Goal: Task Accomplishment & Management: Manage account settings

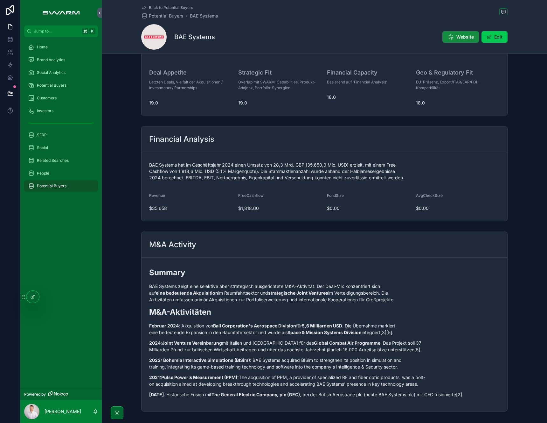
scroll to position [519, 0]
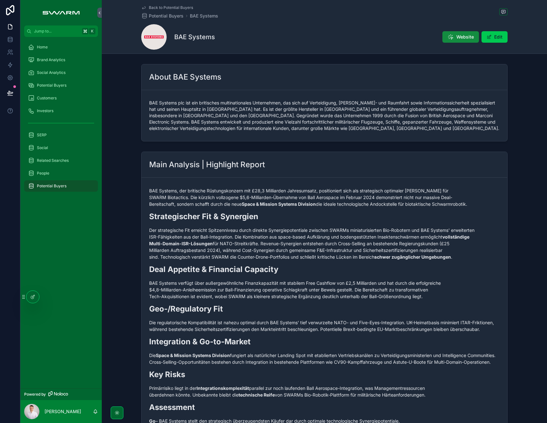
click at [52, 84] on span "Potential Buyers" at bounding box center [52, 85] width 30 height 5
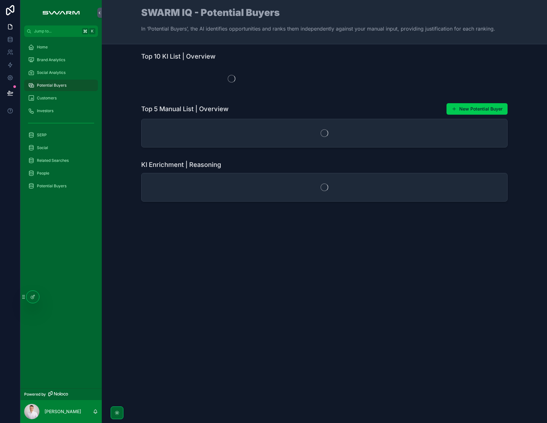
click at [61, 98] on div "Customers" at bounding box center [61, 98] width 66 height 10
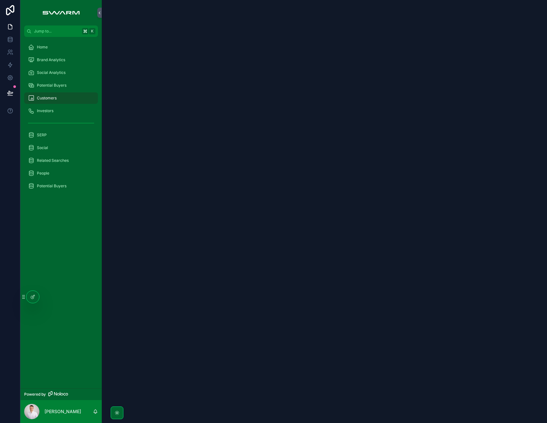
click at [65, 86] on span "Potential Buyers" at bounding box center [52, 85] width 30 height 5
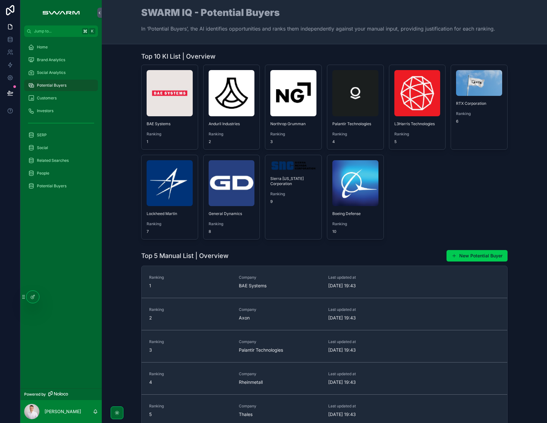
click at [32, 298] on icon at bounding box center [32, 296] width 5 height 5
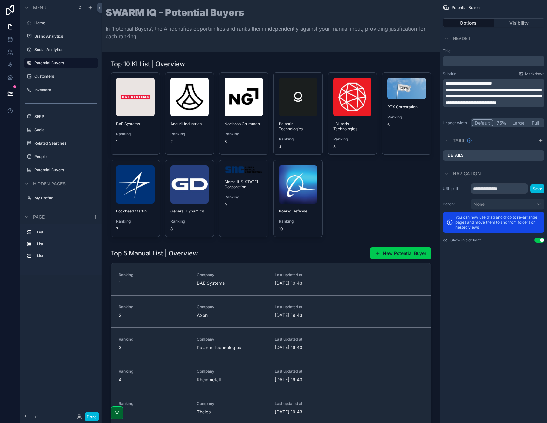
click at [246, 66] on div "scrollable content" at bounding box center [271, 148] width 328 height 182
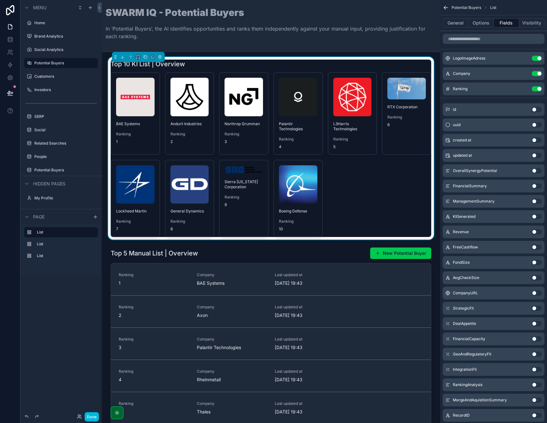
click at [462, 23] on button "General" at bounding box center [456, 22] width 26 height 9
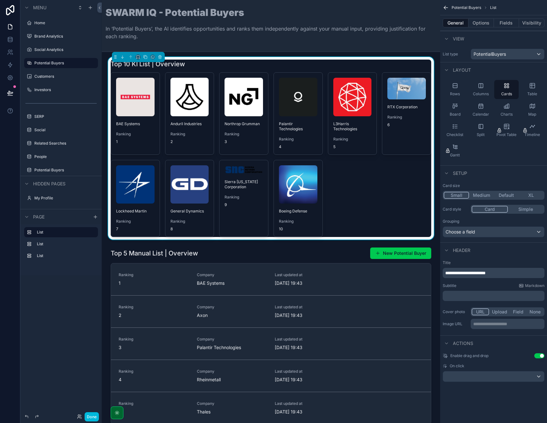
click at [483, 23] on button "Options" at bounding box center [481, 22] width 25 height 9
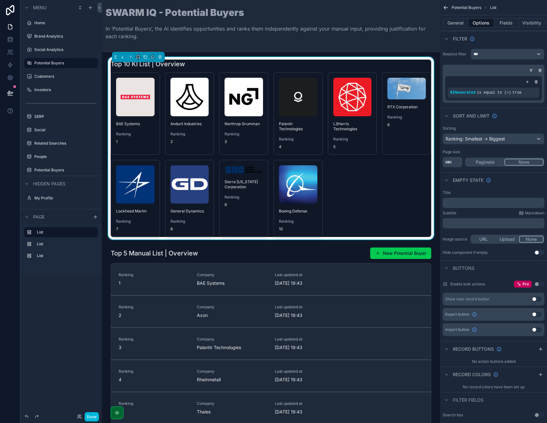
click at [456, 21] on button "General" at bounding box center [456, 22] width 26 height 9
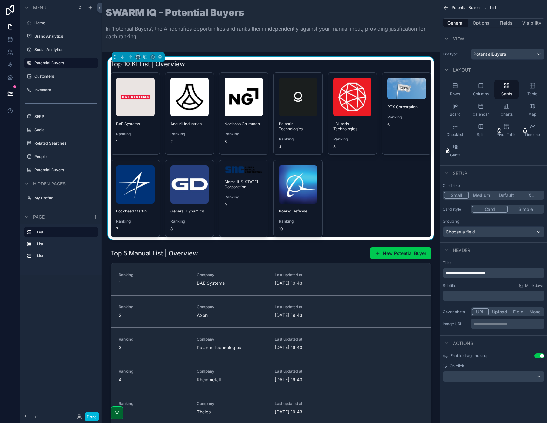
click at [484, 21] on button "Options" at bounding box center [481, 22] width 25 height 9
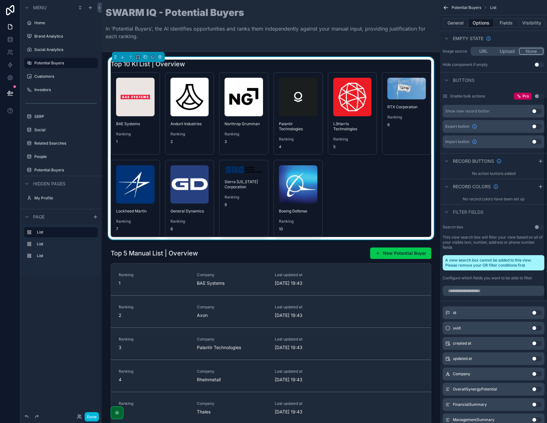
scroll to position [210, 0]
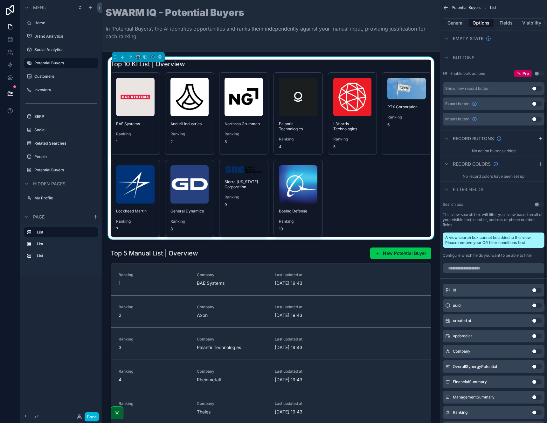
click at [447, 193] on div "Filter fields" at bounding box center [493, 188] width 107 height 15
click at [446, 190] on icon "scrollable content" at bounding box center [446, 189] width 5 height 5
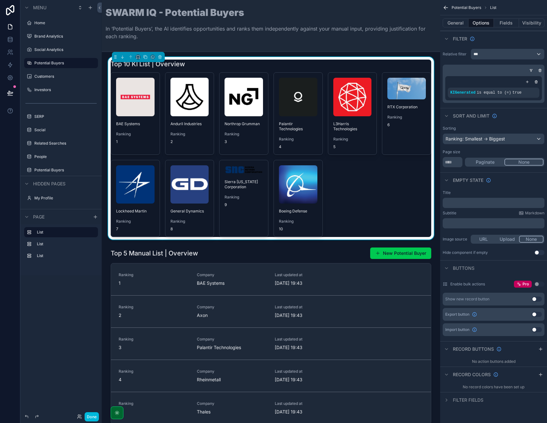
click at [445, 372] on icon "scrollable content" at bounding box center [446, 374] width 5 height 5
click at [445, 348] on icon "scrollable content" at bounding box center [446, 348] width 5 height 5
click at [455, 24] on button "General" at bounding box center [456, 22] width 26 height 9
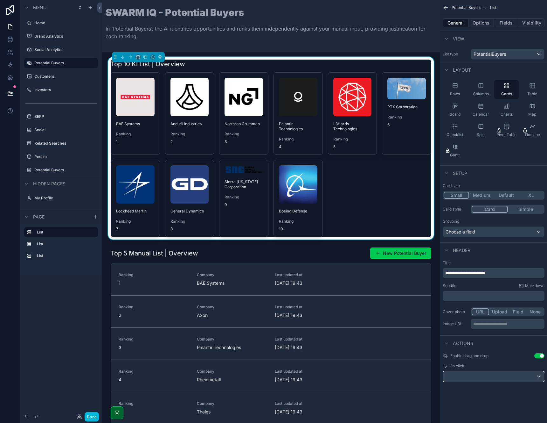
click at [459, 379] on div "scrollable content" at bounding box center [493, 376] width 101 height 10
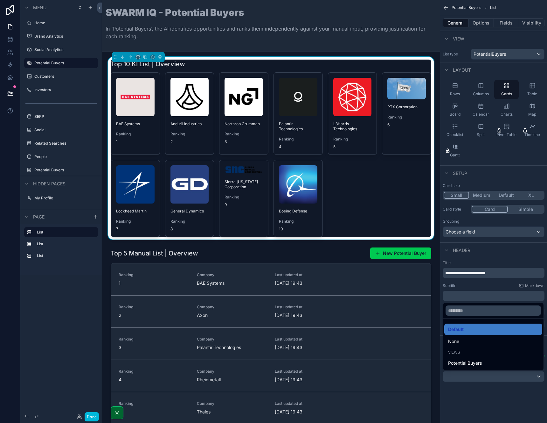
click at [460, 388] on div "scrollable content" at bounding box center [273, 211] width 547 height 423
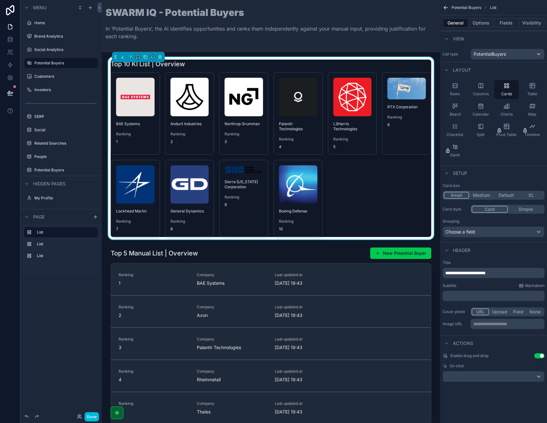
click at [389, 60] on div "Top 10 KI List | Overview" at bounding box center [271, 64] width 321 height 9
click at [478, 24] on button "Options" at bounding box center [481, 22] width 25 height 9
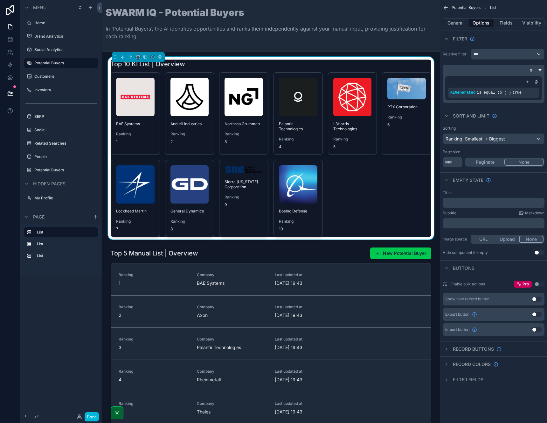
click at [446, 377] on icon "scrollable content" at bounding box center [446, 379] width 5 height 5
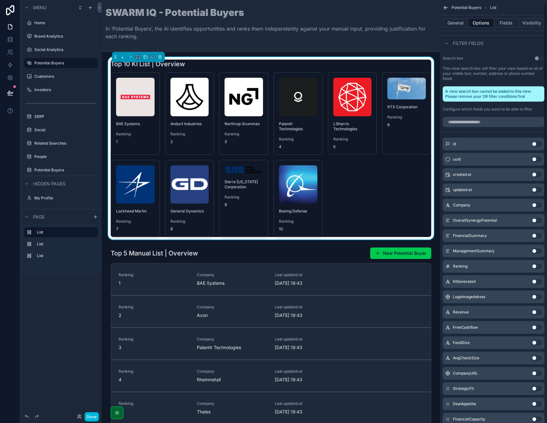
click at [446, 377] on div "id Use setting uuid Use setting created at Use setting updated at Use setting C…" at bounding box center [493, 318] width 107 height 367
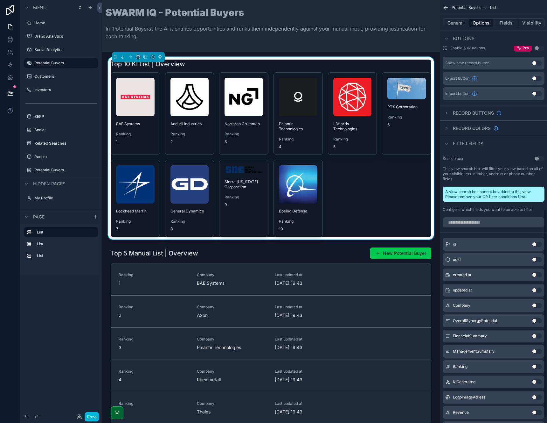
scroll to position [70, 0]
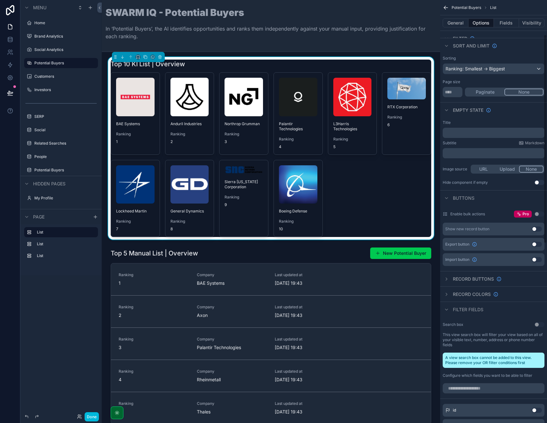
click at [446, 311] on icon "scrollable content" at bounding box center [446, 309] width 5 height 5
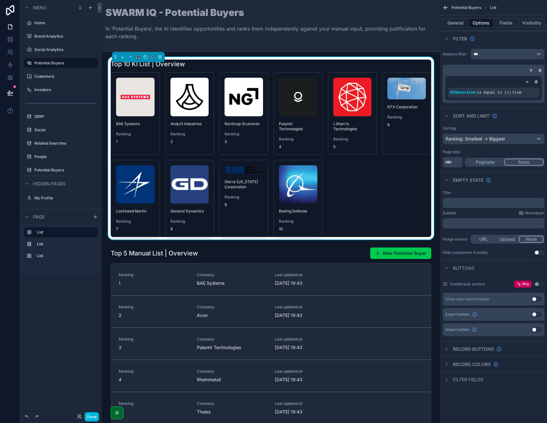
click at [285, 22] on div "SWARM IQ - Potential Buyers In ‘Potential Buyers’, the AI identifies opportunit…" at bounding box center [271, 26] width 331 height 36
click at [453, 23] on button "General" at bounding box center [456, 22] width 26 height 9
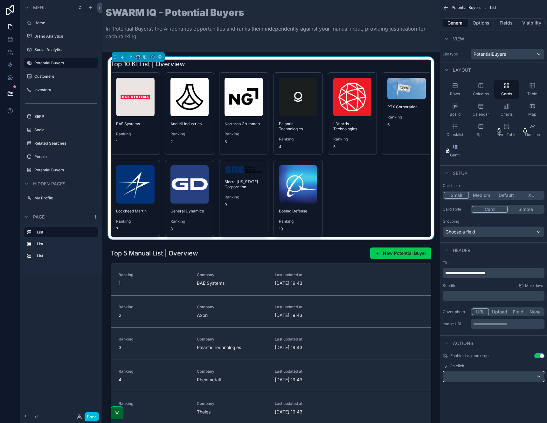
click at [477, 372] on div "scrollable content" at bounding box center [493, 376] width 101 height 10
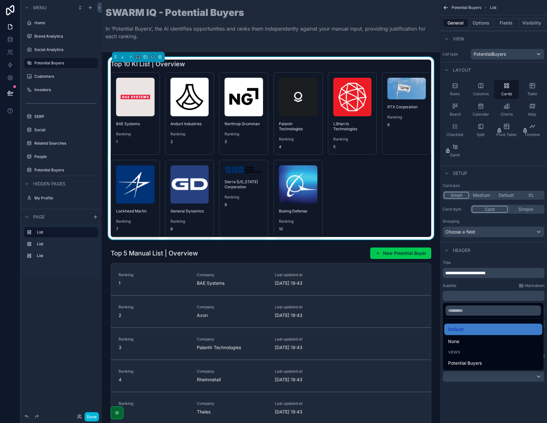
click at [478, 394] on div "scrollable content" at bounding box center [273, 211] width 547 height 423
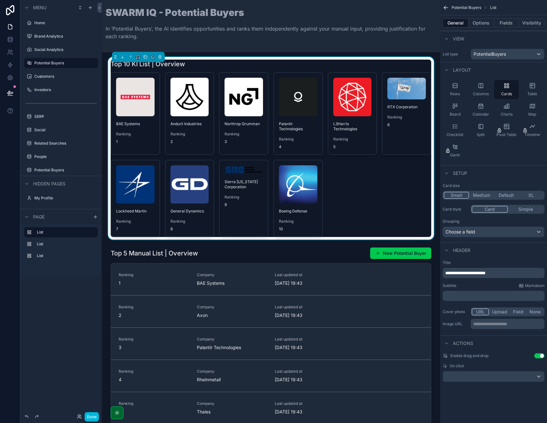
click at [479, 24] on button "Options" at bounding box center [481, 22] width 25 height 9
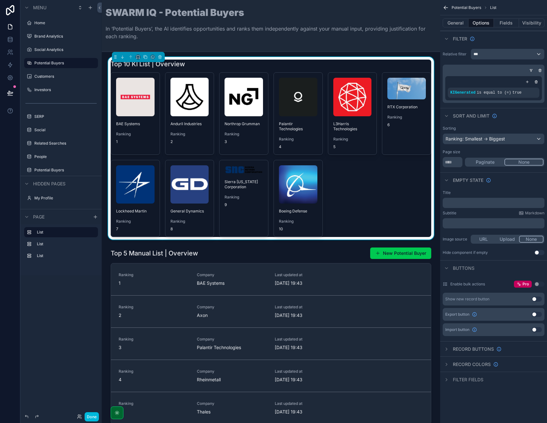
click at [505, 23] on button "Fields" at bounding box center [506, 22] width 25 height 9
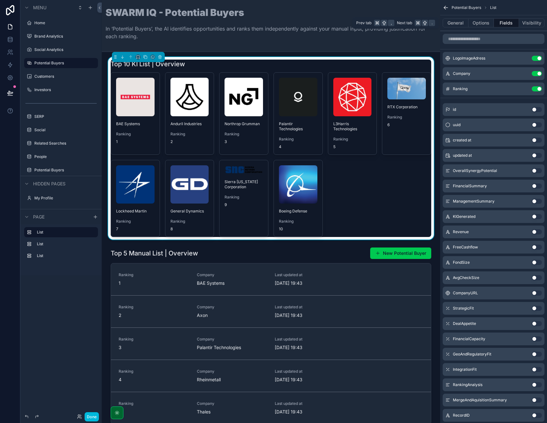
click at [539, 23] on button "Visibility" at bounding box center [531, 22] width 25 height 9
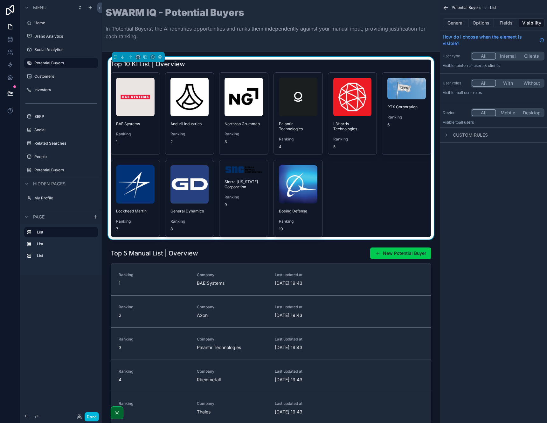
click at [446, 133] on icon "scrollable content" at bounding box center [446, 134] width 5 height 5
click at [502, 21] on button "Fields" at bounding box center [506, 22] width 25 height 9
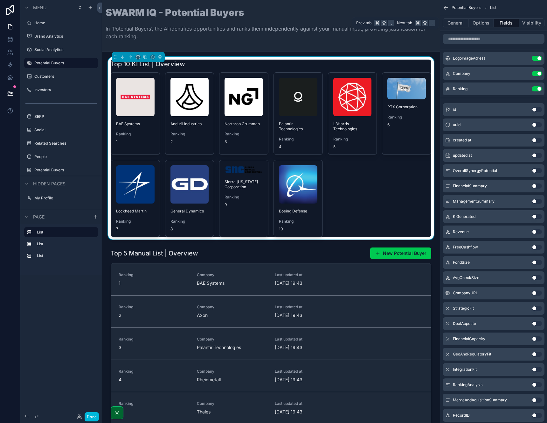
click at [484, 25] on button "Options" at bounding box center [481, 22] width 25 height 9
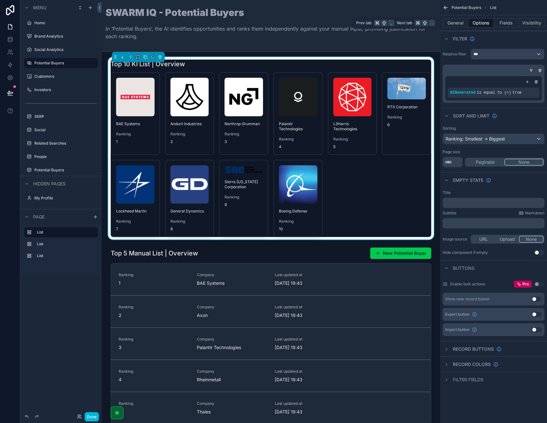
click at [462, 22] on button "General" at bounding box center [456, 22] width 26 height 9
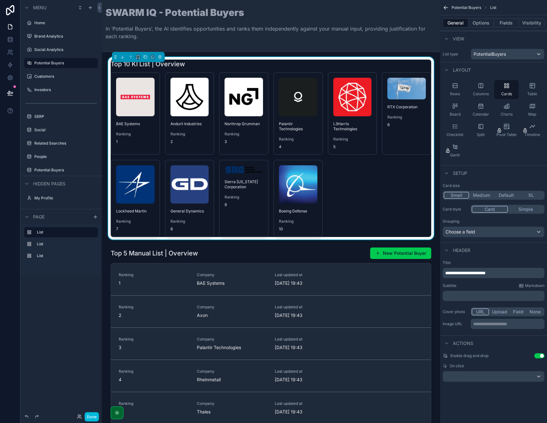
click at [448, 10] on icon "scrollable content" at bounding box center [446, 7] width 6 height 6
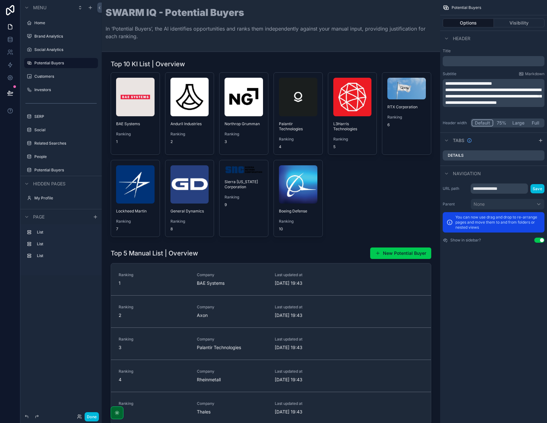
click at [498, 288] on div "**********" at bounding box center [493, 211] width 107 height 423
click at [376, 21] on div "SWARM IQ - Potential Buyers In ‘Potential Buyers’, the AI identifies opportunit…" at bounding box center [271, 26] width 331 height 36
click at [215, 47] on div "SWARM IQ - Potential Buyers In ‘Potential Buyers’, the AI identifies opportunit…" at bounding box center [271, 26] width 331 height 52
click at [70, 65] on label "Potential Buyers" at bounding box center [64, 62] width 60 height 5
click at [520, 25] on button "Visibility" at bounding box center [519, 22] width 51 height 9
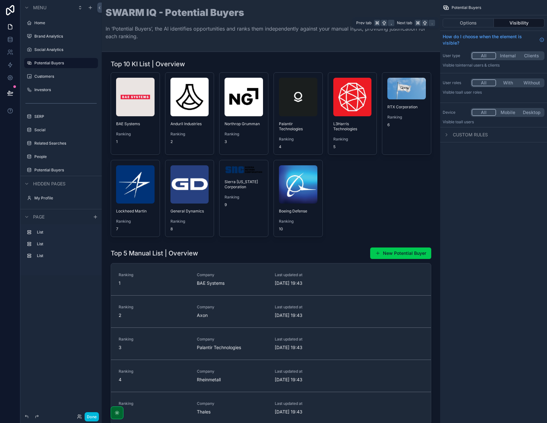
click at [473, 26] on button "Options" at bounding box center [468, 22] width 51 height 9
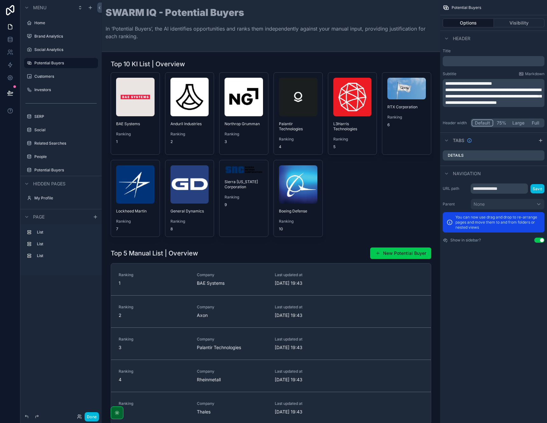
click at [283, 64] on div "scrollable content" at bounding box center [271, 148] width 328 height 182
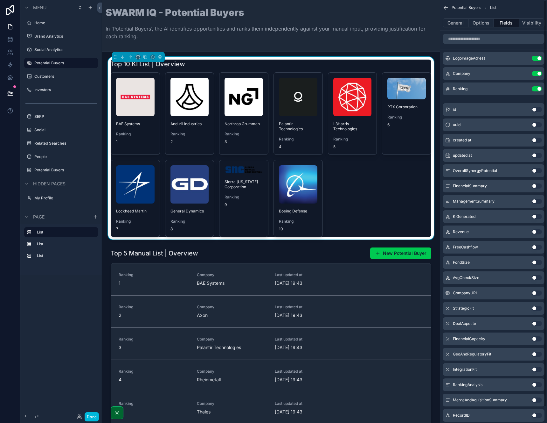
click at [461, 22] on button "General" at bounding box center [456, 22] width 26 height 9
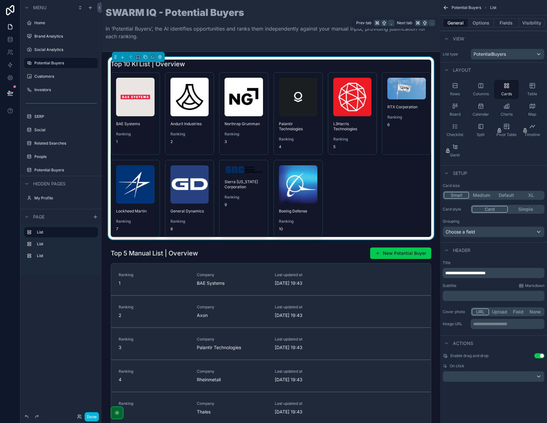
click at [480, 22] on button "Options" at bounding box center [481, 22] width 25 height 9
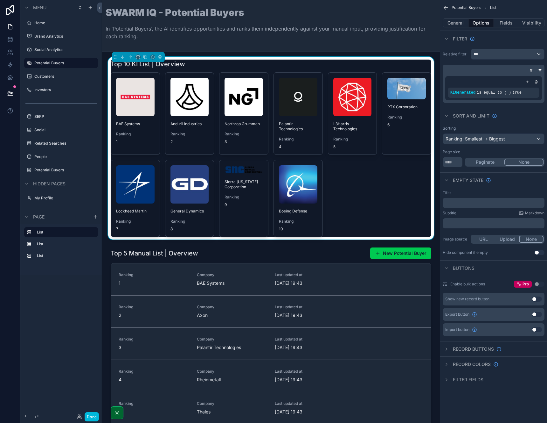
click at [445, 382] on icon "scrollable content" at bounding box center [446, 379] width 5 height 5
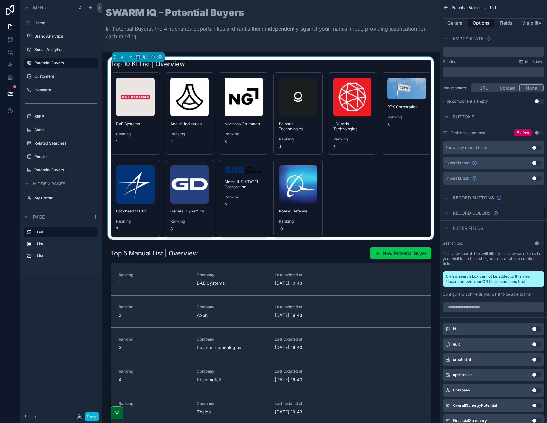
scroll to position [127, 0]
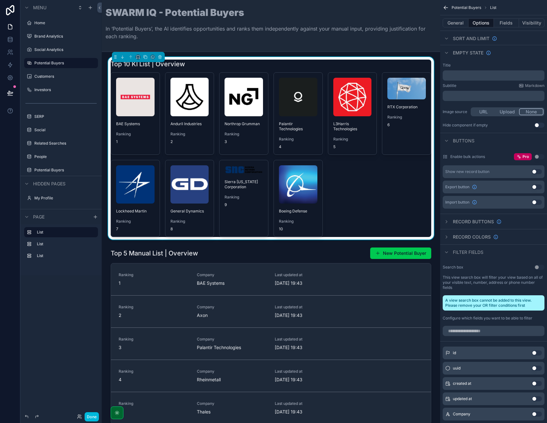
click at [445, 254] on icon "scrollable content" at bounding box center [446, 252] width 5 height 5
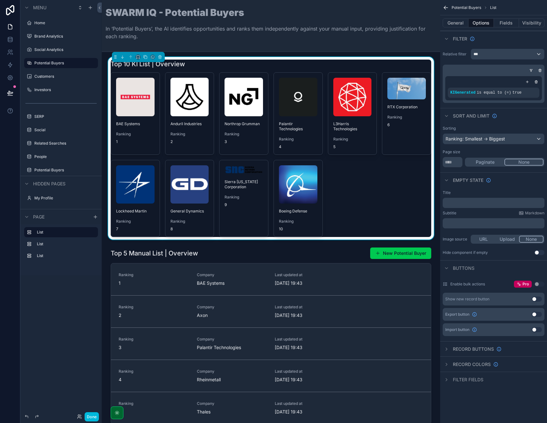
click at [445, 366] on div "scrollable content" at bounding box center [447, 364] width 8 height 8
click at [445, 364] on icon "scrollable content" at bounding box center [446, 364] width 5 height 5
click at [445, 349] on icon "scrollable content" at bounding box center [446, 348] width 5 height 5
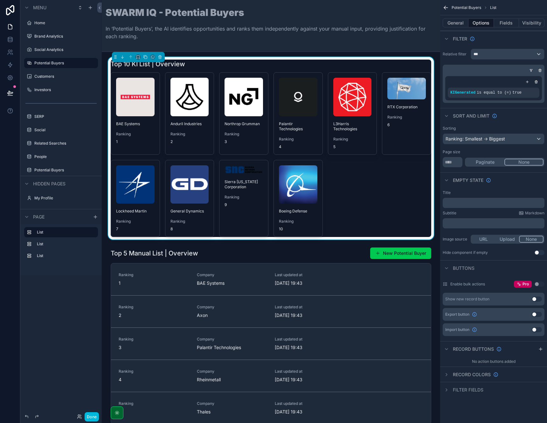
click at [540, 352] on div "scrollable content" at bounding box center [541, 349] width 8 height 8
click at [139, 116] on div "BAE Systems Ranking 1" at bounding box center [135, 111] width 49 height 77
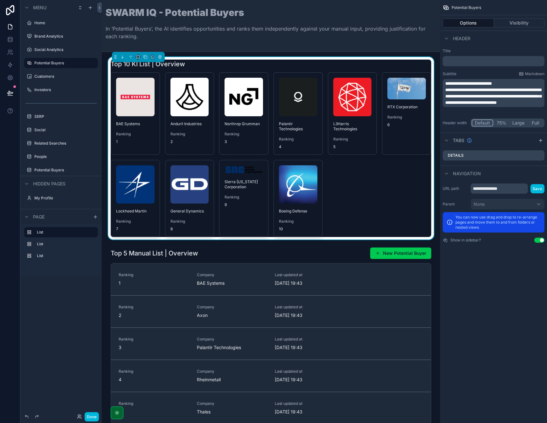
click at [232, 60] on div "Top 10 KI List | Overview" at bounding box center [271, 64] width 321 height 9
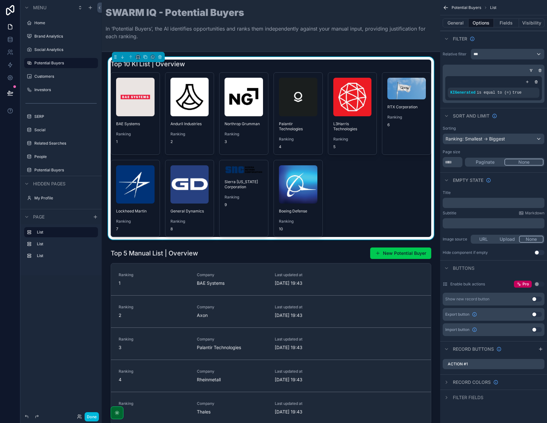
click at [0, 0] on icon "scrollable content" at bounding box center [0, 0] width 0 height 0
click at [528, 353] on icon at bounding box center [529, 354] width 3 height 3
click at [448, 372] on icon "scrollable content" at bounding box center [446, 374] width 5 height 5
click at [448, 398] on icon "scrollable content" at bounding box center [446, 399] width 5 height 5
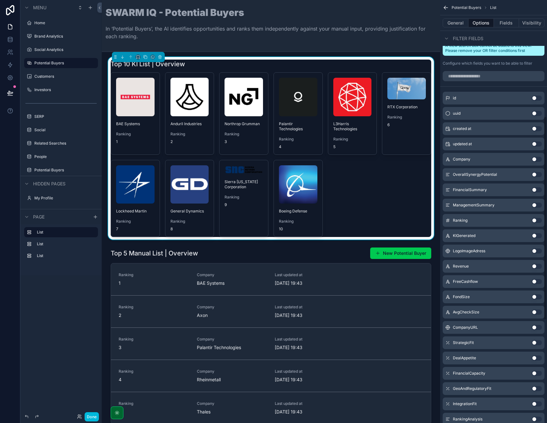
scroll to position [241, 0]
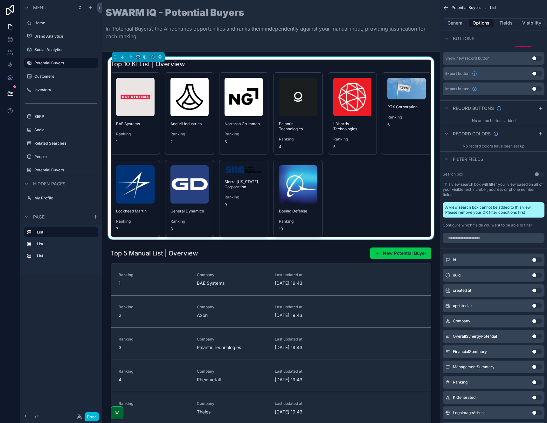
click at [446, 161] on div "scrollable content" at bounding box center [447, 159] width 8 height 8
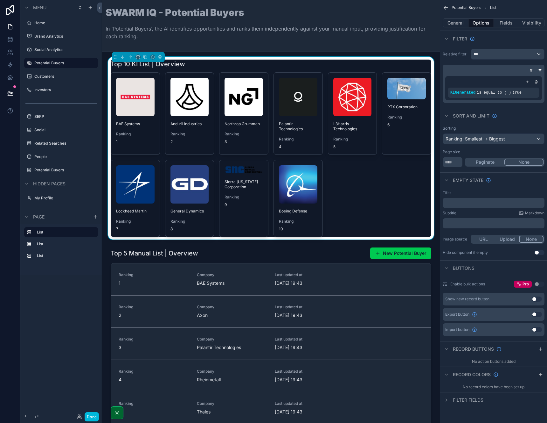
click at [535, 300] on button "Use setting" at bounding box center [537, 298] width 10 height 5
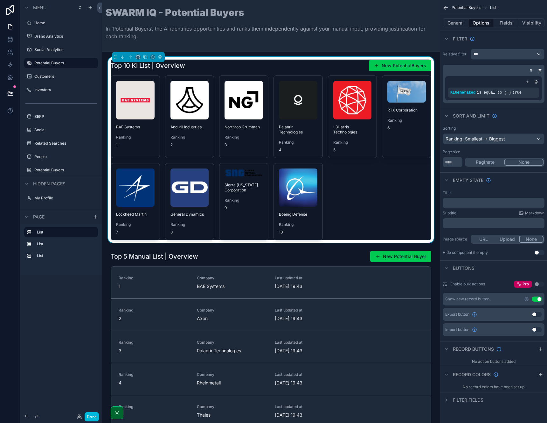
click at [526, 299] on icon "scrollable content" at bounding box center [527, 299] width 4 height 4
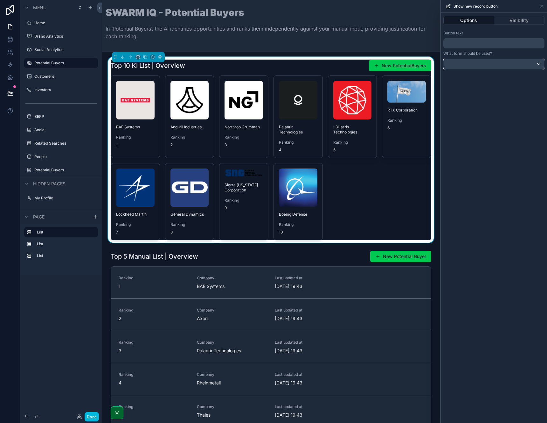
click at [490, 63] on div at bounding box center [494, 64] width 101 height 10
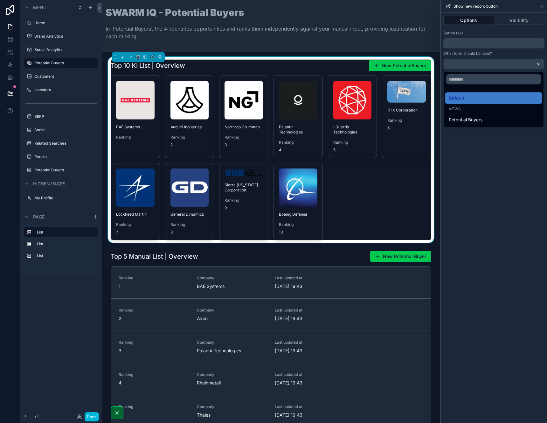
click at [489, 178] on div at bounding box center [494, 211] width 106 height 423
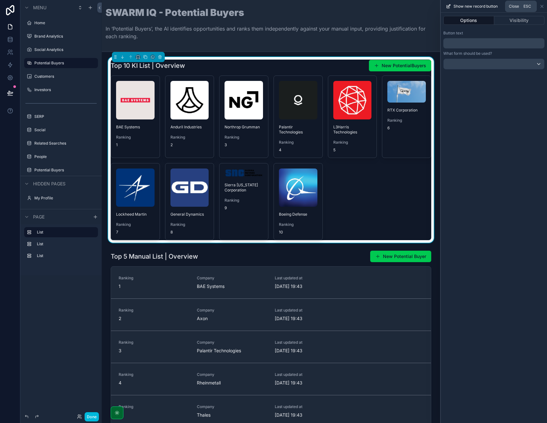
click at [543, 7] on icon at bounding box center [542, 6] width 3 height 3
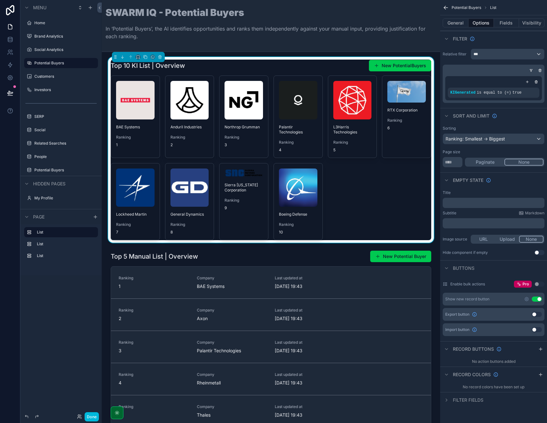
click at [537, 299] on button "Use setting" at bounding box center [537, 298] width 10 height 5
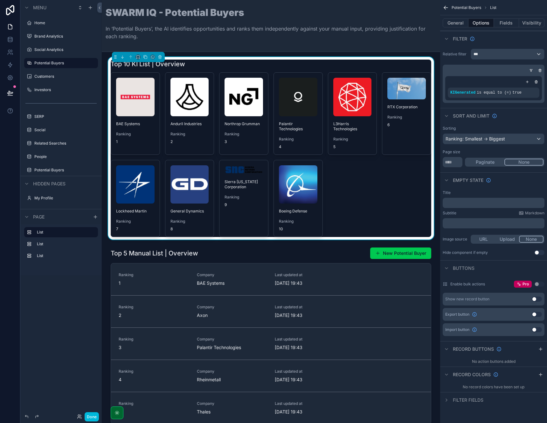
click at [539, 350] on icon "scrollable content" at bounding box center [540, 348] width 5 height 5
click at [0, 0] on icon "scrollable content" at bounding box center [0, 0] width 0 height 0
click at [529, 354] on icon at bounding box center [529, 353] width 5 height 5
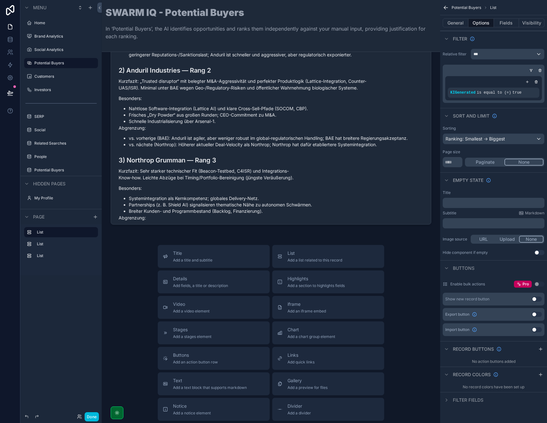
scroll to position [542, 0]
click at [97, 218] on icon "scrollable content" at bounding box center [95, 216] width 5 height 5
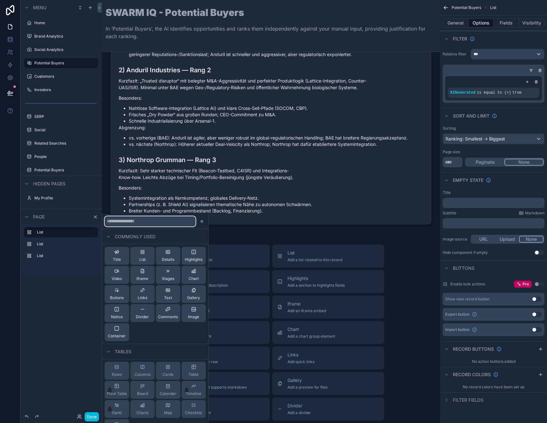
click at [115, 221] on input "text" at bounding box center [150, 221] width 91 height 10
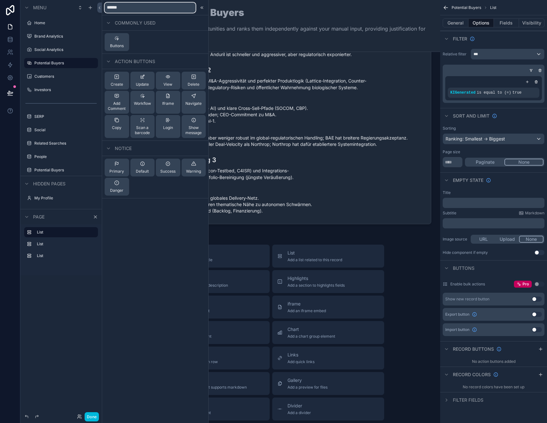
type input "******"
click at [119, 46] on span "Buttons" at bounding box center [117, 45] width 14 height 5
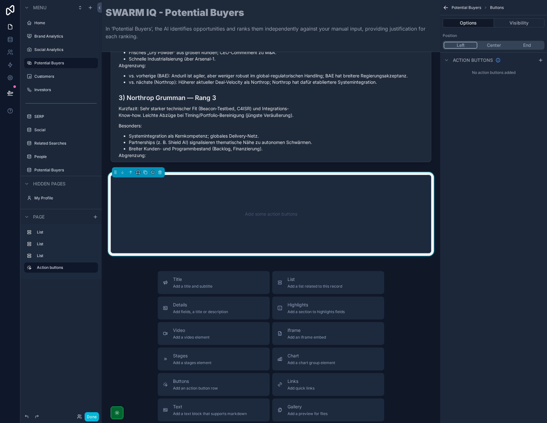
scroll to position [606, 0]
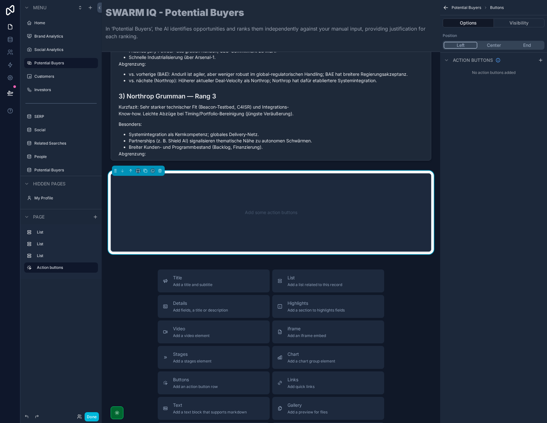
click at [541, 58] on icon "scrollable content" at bounding box center [540, 60] width 5 height 5
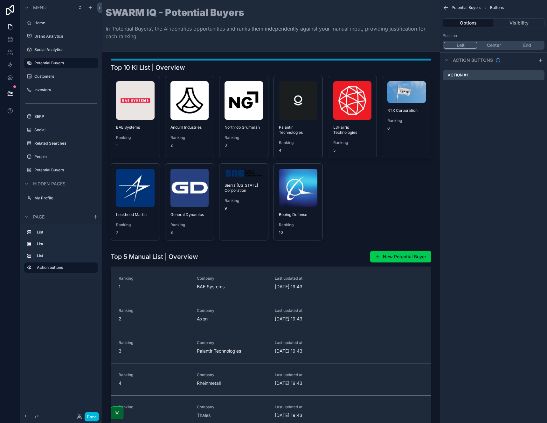
scroll to position [0, 0]
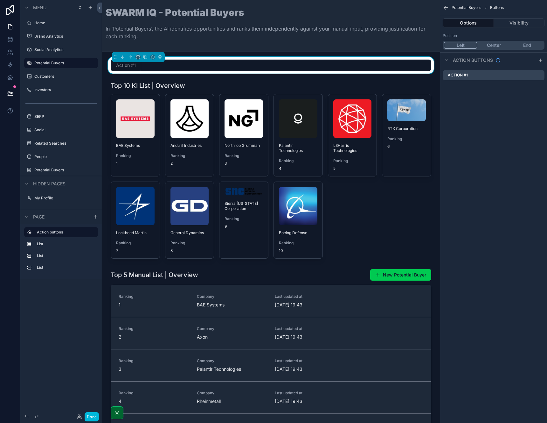
click at [0, 0] on icon "scrollable content" at bounding box center [0, 0] width 0 height 0
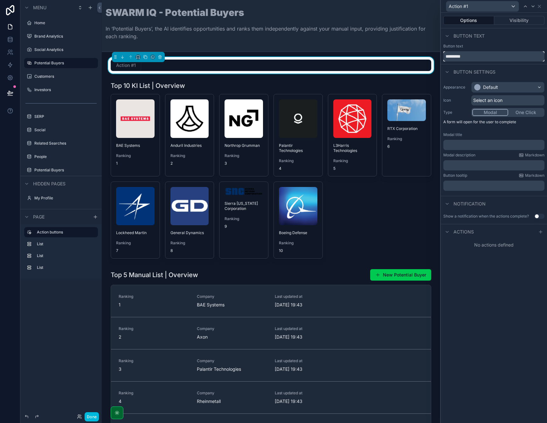
click at [476, 55] on input "*********" at bounding box center [494, 56] width 101 height 10
type input "*"
type input "****"
click at [513, 87] on div "Default" at bounding box center [508, 87] width 73 height 10
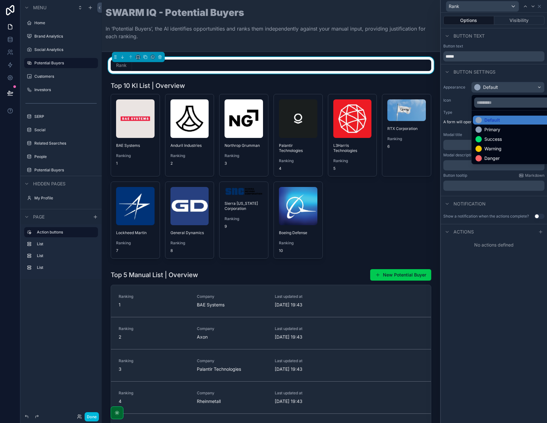
click at [510, 145] on div "Warning" at bounding box center [516, 148] width 80 height 6
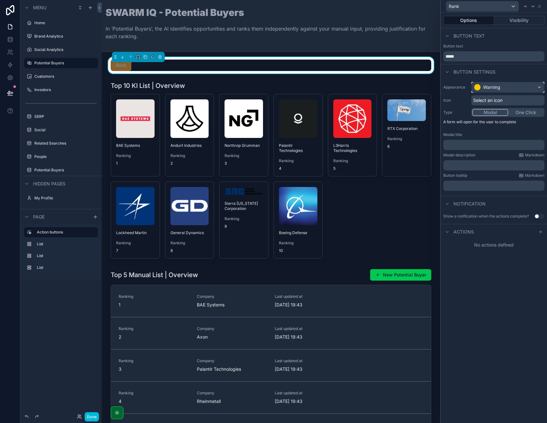
click at [504, 89] on div "Warning" at bounding box center [508, 87] width 73 height 10
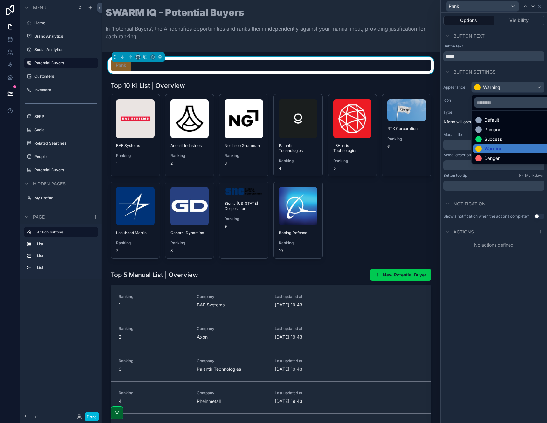
click at [498, 140] on div "Success" at bounding box center [494, 139] width 18 height 6
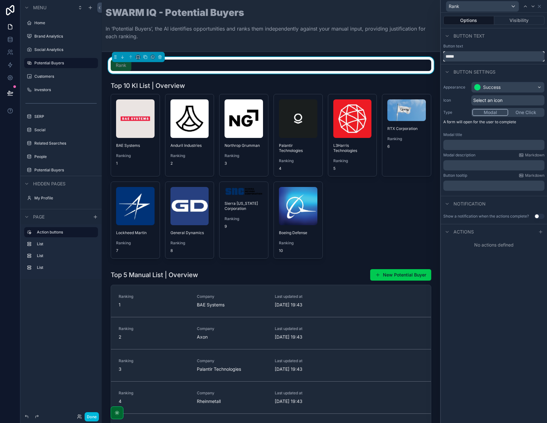
click at [464, 59] on input "****" at bounding box center [494, 56] width 101 height 10
drag, startPoint x: 464, startPoint y: 58, endPoint x: 413, endPoint y: 49, distance: 51.0
click at [413, 49] on div "Rank Options Visibility Button text Button text **** Button settings Appearance…" at bounding box center [273, 211] width 547 height 423
click at [261, 85] on div "scrollable content" at bounding box center [271, 170] width 328 height 182
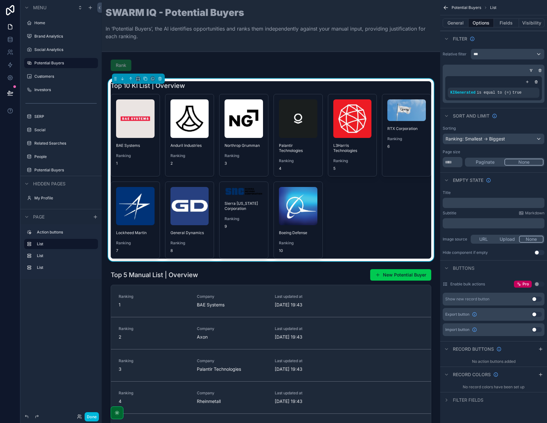
click at [501, 19] on button "Fields" at bounding box center [506, 22] width 25 height 9
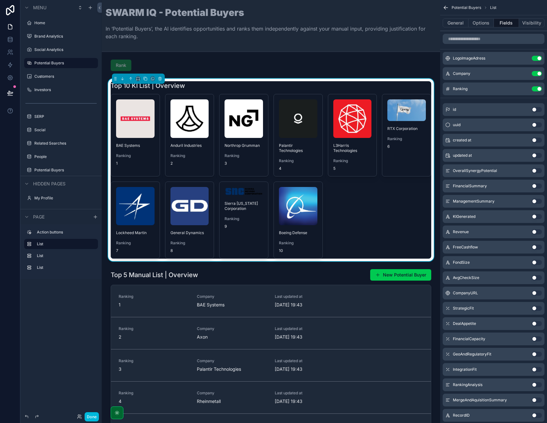
click at [480, 23] on button "Options" at bounding box center [481, 22] width 25 height 9
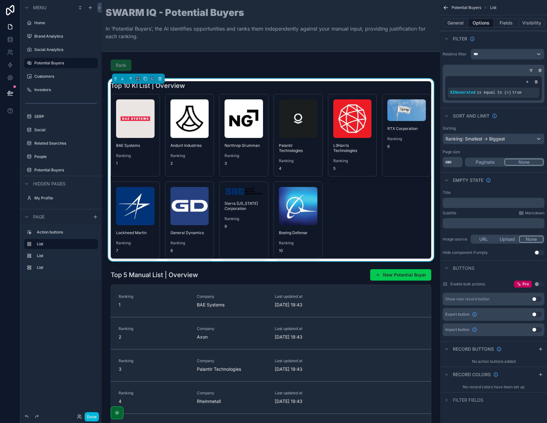
click at [457, 22] on button "General" at bounding box center [456, 22] width 26 height 9
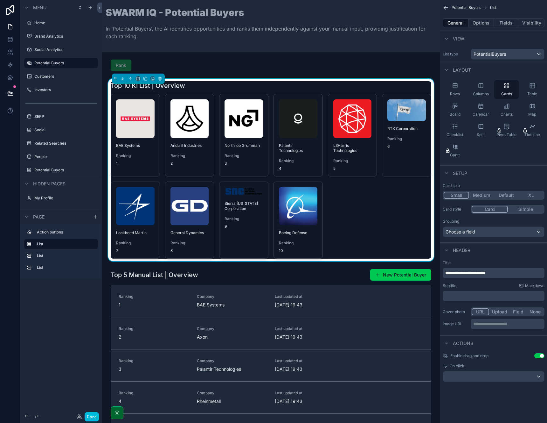
click at [164, 61] on div "scrollable content" at bounding box center [271, 65] width 328 height 17
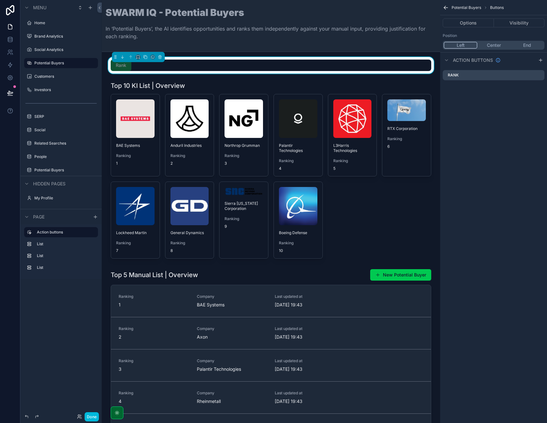
click at [483, 26] on button "Options" at bounding box center [468, 22] width 51 height 9
click at [515, 24] on button "Visibility" at bounding box center [519, 22] width 51 height 9
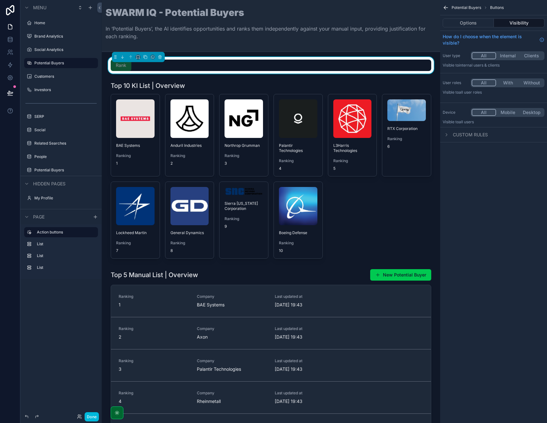
click at [487, 20] on button "Options" at bounding box center [468, 22] width 51 height 9
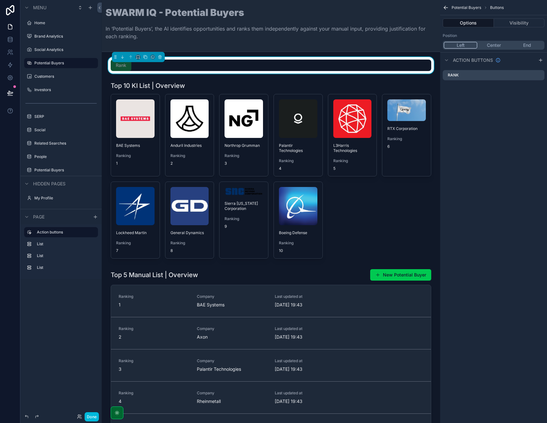
click at [0, 0] on icon "scrollable content" at bounding box center [0, 0] width 0 height 0
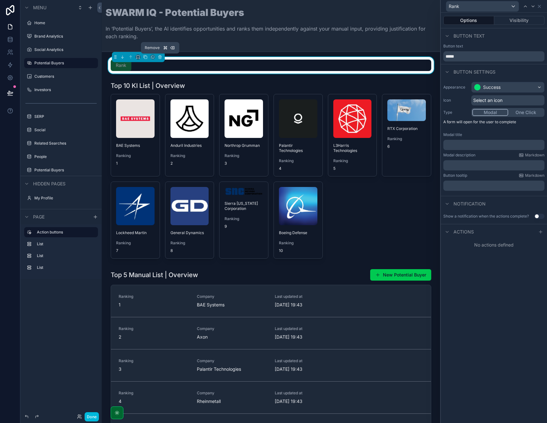
click at [161, 58] on icon "scrollable content" at bounding box center [160, 57] width 3 height 3
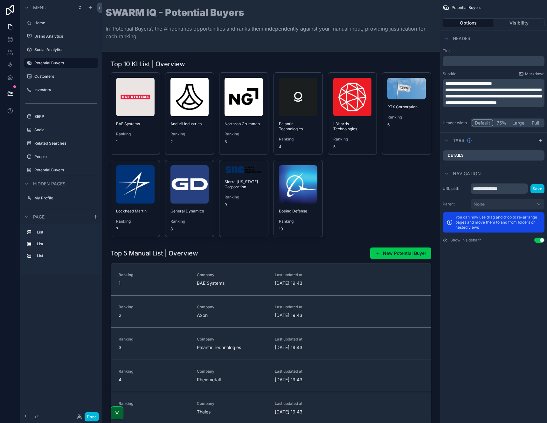
click at [130, 113] on div "scrollable content" at bounding box center [271, 148] width 328 height 182
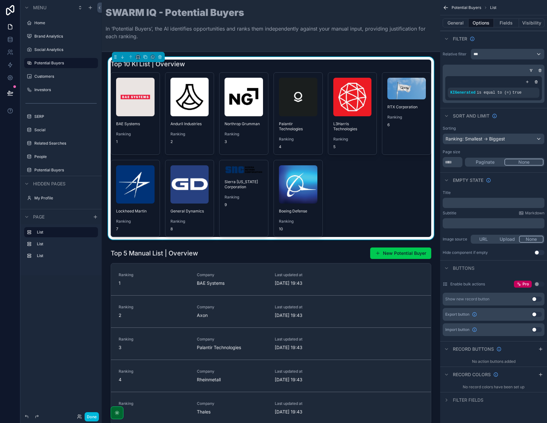
click at [200, 65] on div "Top 10 KI List | Overview" at bounding box center [271, 64] width 321 height 9
click at [456, 222] on p "﻿" at bounding box center [495, 223] width 98 height 5
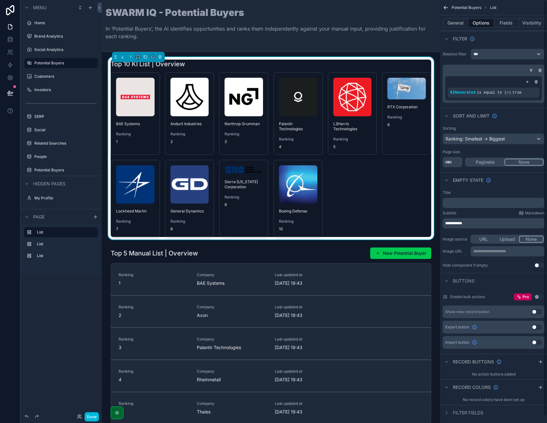
click at [450, 235] on div "Image source URL Upload None" at bounding box center [494, 239] width 102 height 9
click at [470, 223] on p "**********" at bounding box center [495, 223] width 98 height 5
drag, startPoint x: 467, startPoint y: 221, endPoint x: 443, endPoint y: 224, distance: 24.4
click at [443, 224] on div "**********" at bounding box center [494, 223] width 102 height 10
click at [445, 18] on div "General Options Fields Visibility" at bounding box center [493, 22] width 107 height 15
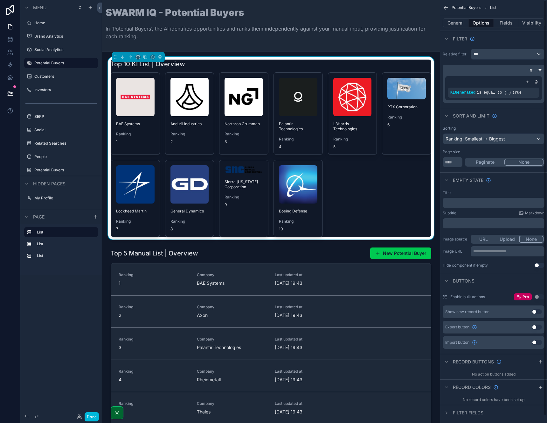
click at [449, 23] on button "General" at bounding box center [456, 22] width 26 height 9
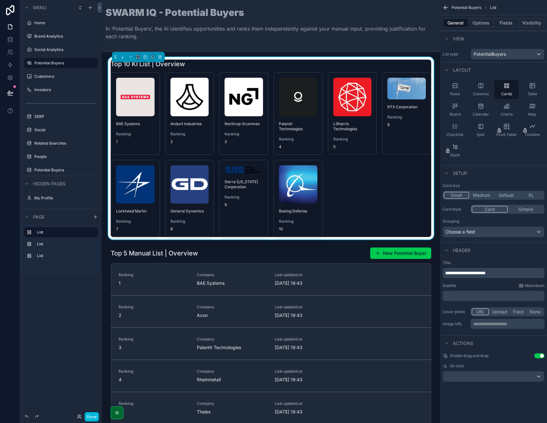
click at [468, 292] on div "﻿" at bounding box center [494, 296] width 102 height 10
click at [468, 294] on p "﻿" at bounding box center [495, 295] width 98 height 6
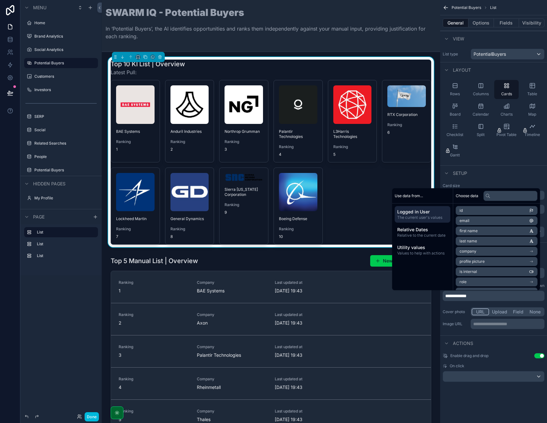
click at [416, 223] on div "Logged in User The current user's values Relative Dates Relative to the current…" at bounding box center [422, 231] width 61 height 57
click at [417, 230] on span "Relative Dates" at bounding box center [422, 229] width 51 height 6
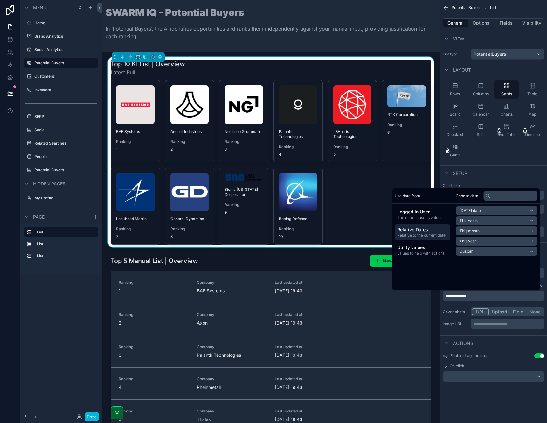
click at [414, 250] on span "Values to help with actions" at bounding box center [422, 252] width 51 height 5
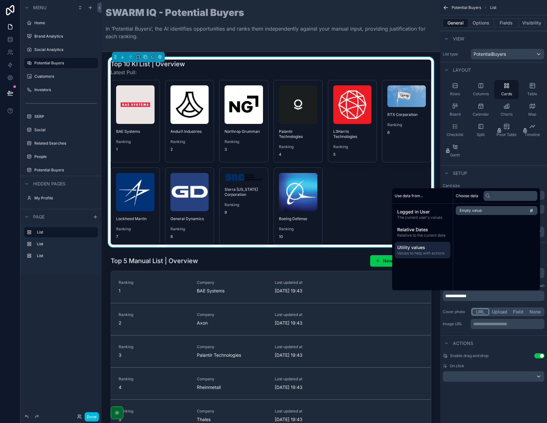
click at [418, 219] on span "The current user's values" at bounding box center [422, 217] width 51 height 5
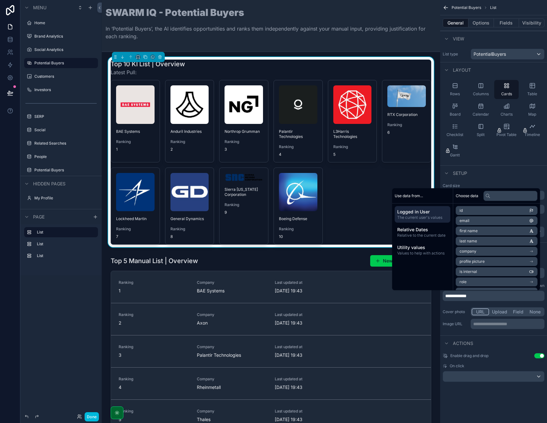
click at [414, 232] on span "Relative Dates" at bounding box center [422, 229] width 51 height 6
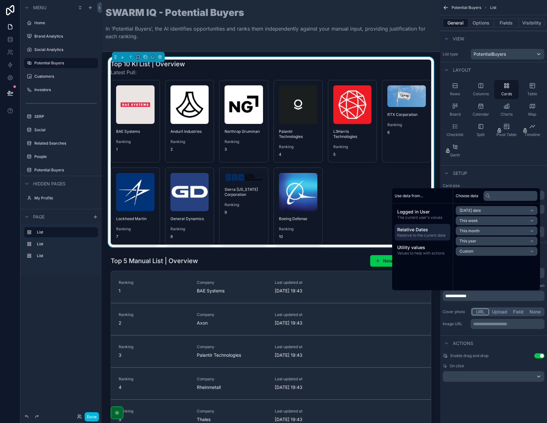
click at [416, 255] on span "Values to help with actions" at bounding box center [422, 252] width 51 height 5
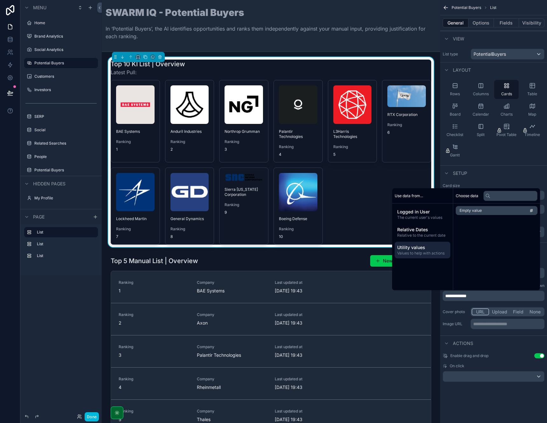
click at [422, 232] on span "Relative Dates" at bounding box center [422, 229] width 51 height 6
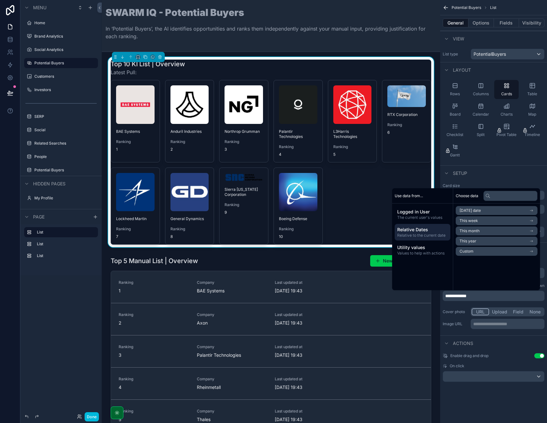
click at [428, 215] on span "The current user's values" at bounding box center [422, 217] width 51 height 5
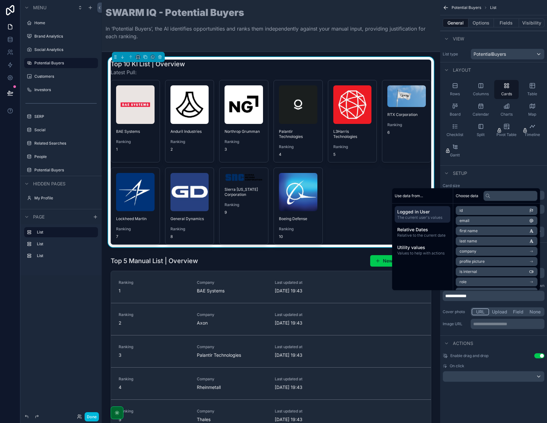
click at [427, 235] on span "Relative to the current date" at bounding box center [422, 235] width 51 height 5
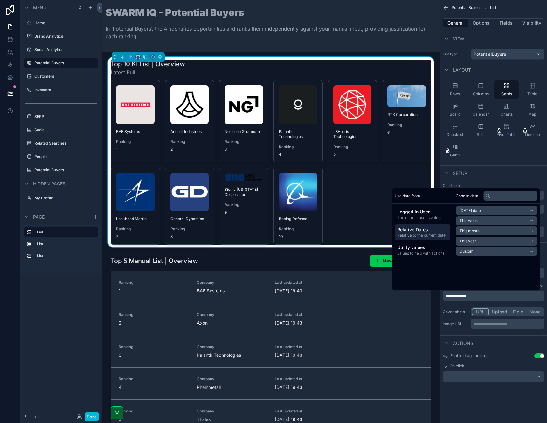
click at [423, 252] on span "Values to help with actions" at bounding box center [422, 252] width 51 height 5
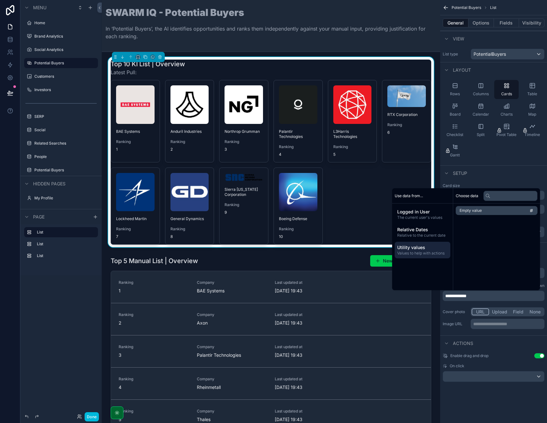
click at [455, 308] on div "Cover photo URL Upload Field None" at bounding box center [494, 311] width 102 height 9
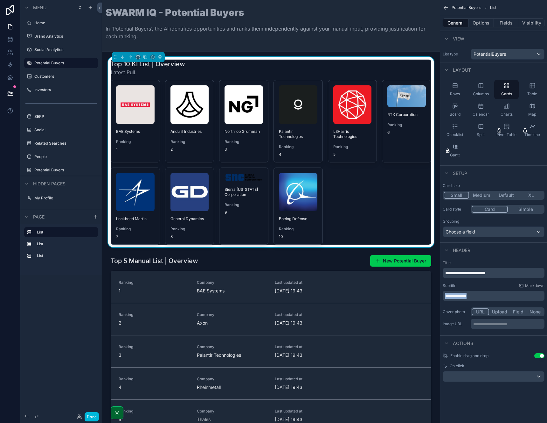
drag, startPoint x: 476, startPoint y: 297, endPoint x: 445, endPoint y: 297, distance: 30.9
click at [446, 297] on p "**********" at bounding box center [495, 295] width 98 height 6
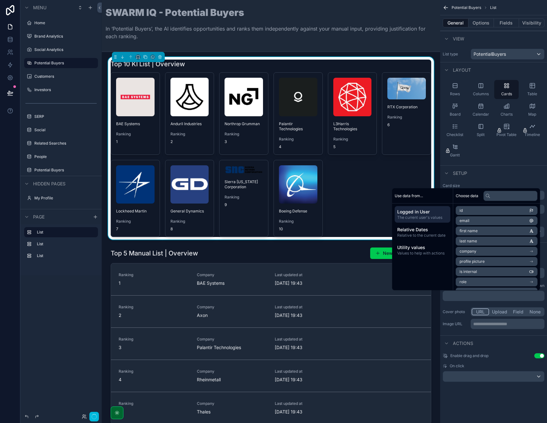
click at [449, 307] on div "Cover photo URL Upload Field None" at bounding box center [494, 311] width 102 height 9
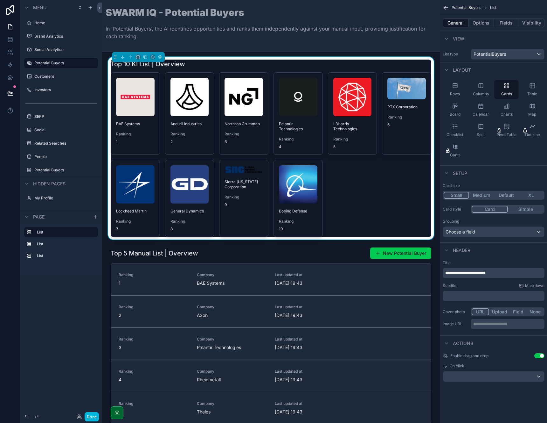
click at [509, 276] on p "**********" at bounding box center [495, 273] width 98 height 6
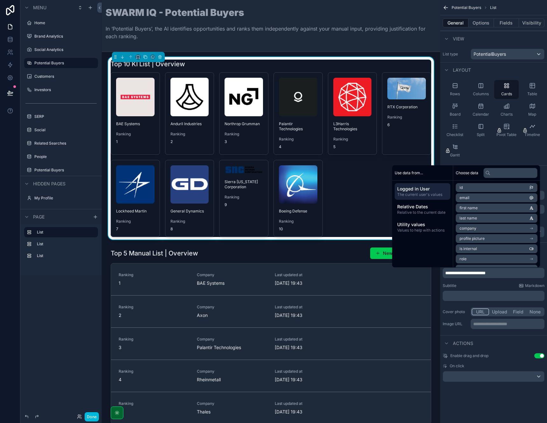
click at [425, 211] on span "Relative to the current date" at bounding box center [422, 212] width 51 height 5
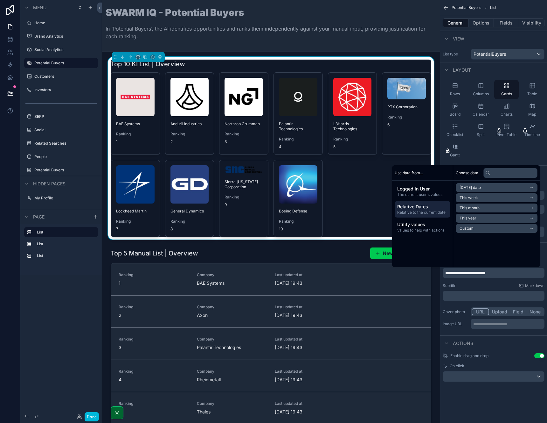
click at [424, 225] on span "Utility values" at bounding box center [422, 224] width 51 height 6
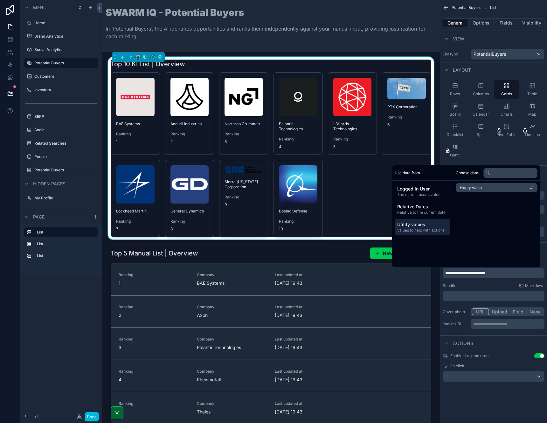
click at [425, 186] on span "Logged in User" at bounding box center [422, 189] width 51 height 6
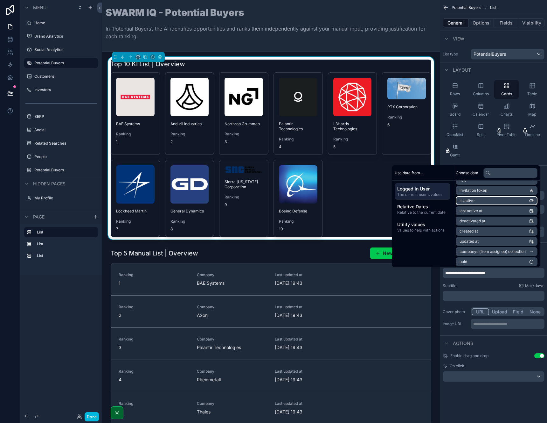
scroll to position [80, 0]
click at [406, 211] on span "Relative to the current date" at bounding box center [422, 212] width 51 height 5
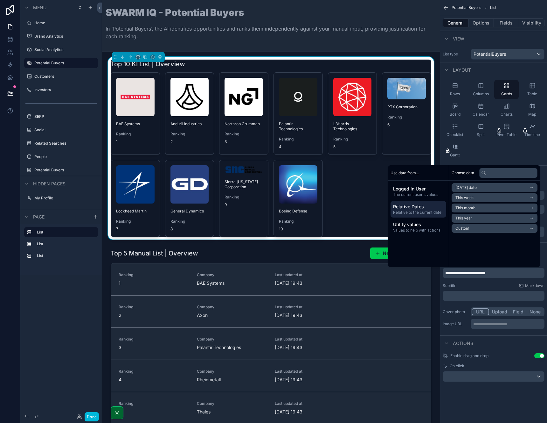
scroll to position [0, 0]
click at [410, 226] on span "Utility values" at bounding box center [422, 224] width 51 height 6
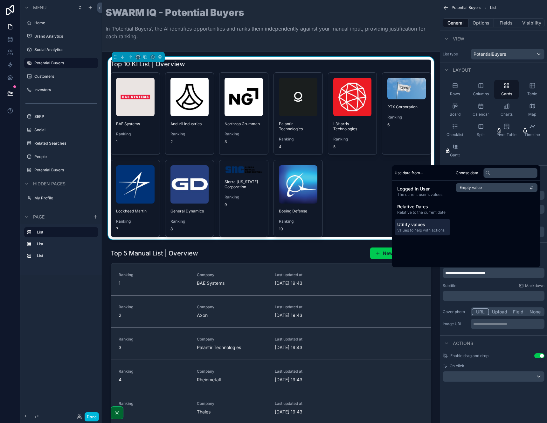
click at [460, 285] on div "Subtitle Markdown" at bounding box center [494, 285] width 102 height 5
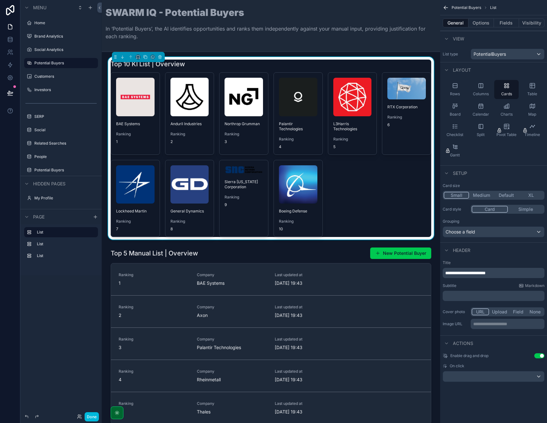
click at [461, 299] on div "﻿" at bounding box center [494, 296] width 102 height 10
click at [471, 291] on div "﻿" at bounding box center [494, 296] width 102 height 10
click at [472, 296] on p "﻿" at bounding box center [495, 295] width 98 height 6
click at [496, 304] on div "**********" at bounding box center [493, 294] width 107 height 75
click at [534, 286] on span "Markdown" at bounding box center [534, 285] width 19 height 5
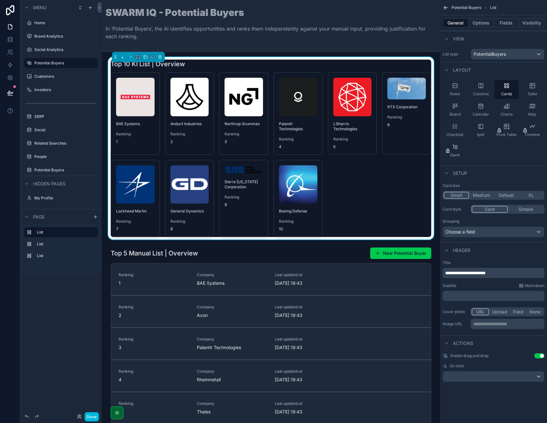
click at [451, 300] on div "﻿" at bounding box center [494, 296] width 102 height 10
click at [452, 299] on div "﻿" at bounding box center [494, 296] width 102 height 10
click at [455, 294] on p "﻿" at bounding box center [495, 295] width 98 height 6
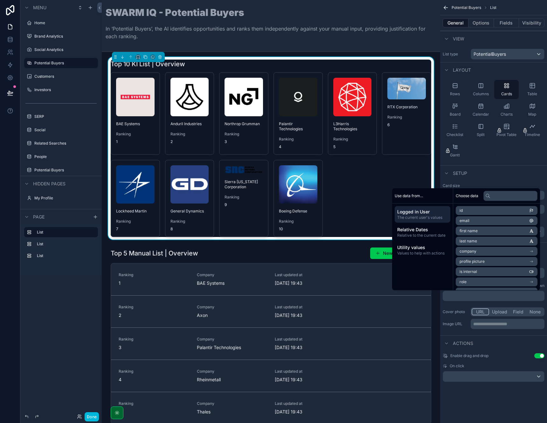
click at [427, 231] on span "Relative Dates" at bounding box center [422, 229] width 51 height 6
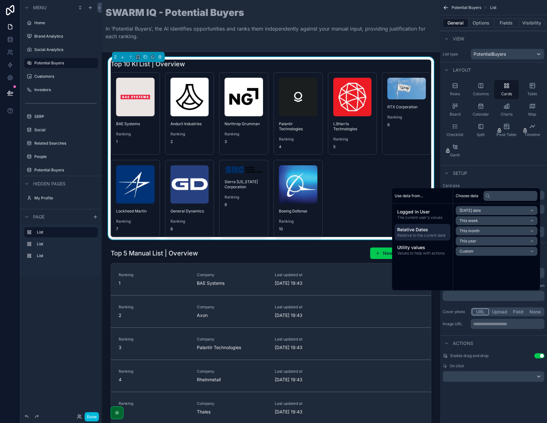
click at [424, 251] on span "Values to help with actions" at bounding box center [422, 252] width 51 height 5
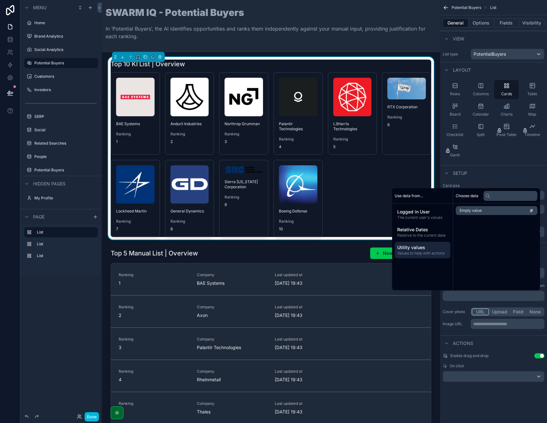
click at [421, 215] on span "The current user's values" at bounding box center [422, 217] width 51 height 5
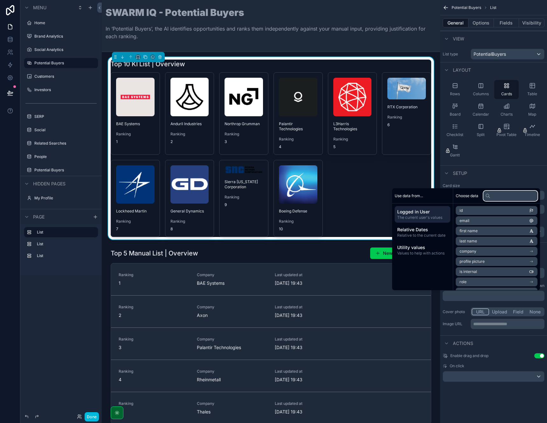
click at [504, 198] on input "text" at bounding box center [511, 196] width 54 height 10
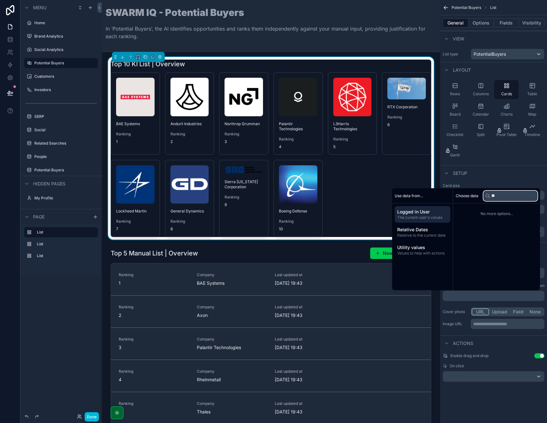
type input "*"
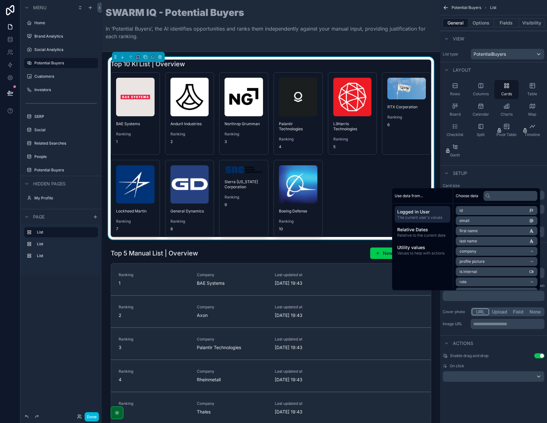
click at [456, 311] on label "Cover photo" at bounding box center [455, 311] width 25 height 5
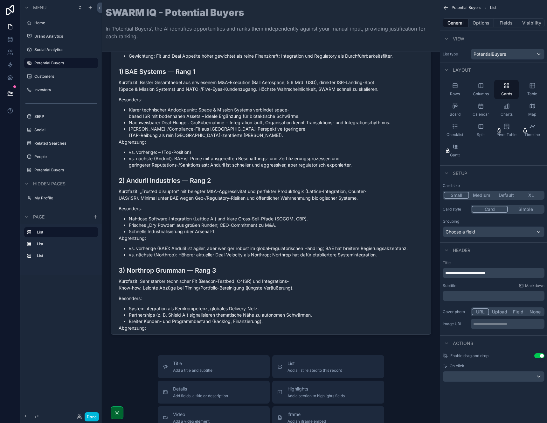
scroll to position [645, 0]
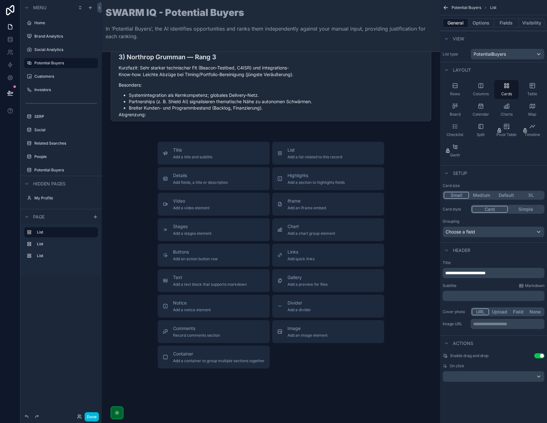
click at [230, 252] on div "Buttons Add an action button row" at bounding box center [214, 255] width 102 height 13
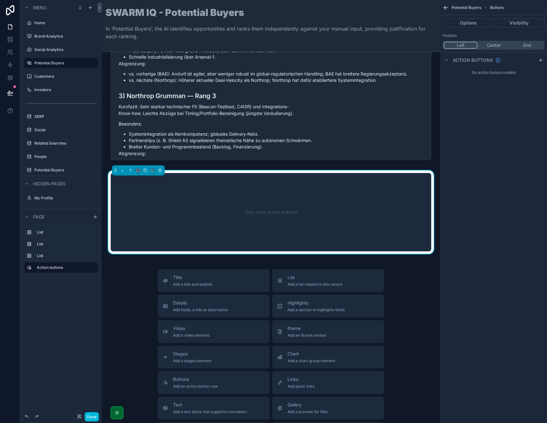
scroll to position [606, 0]
click at [222, 227] on div "Add some action buttons" at bounding box center [271, 212] width 300 height 57
click at [444, 8] on icon "scrollable content" at bounding box center [446, 7] width 6 height 6
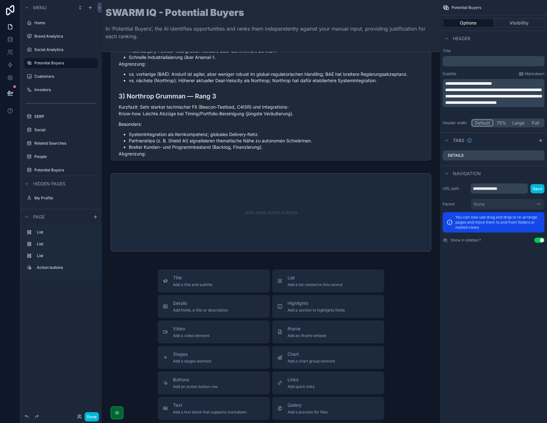
click at [367, 207] on div "scrollable content" at bounding box center [271, 212] width 328 height 83
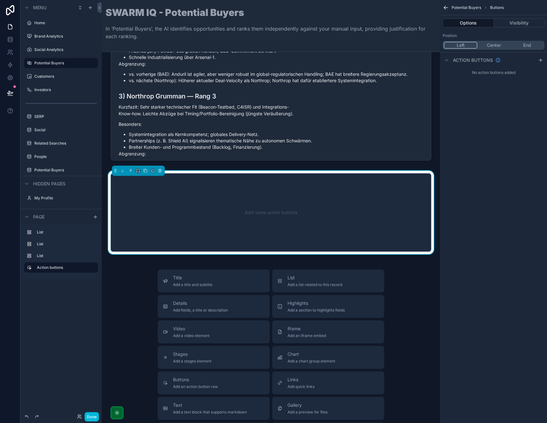
click at [539, 61] on icon "scrollable content" at bounding box center [540, 60] width 5 height 5
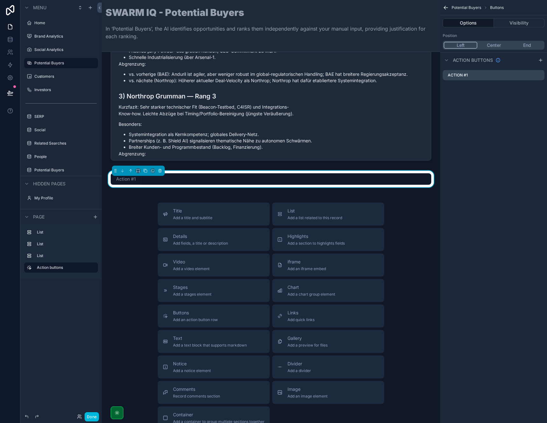
click at [0, 0] on icon "scrollable content" at bounding box center [0, 0] width 0 height 0
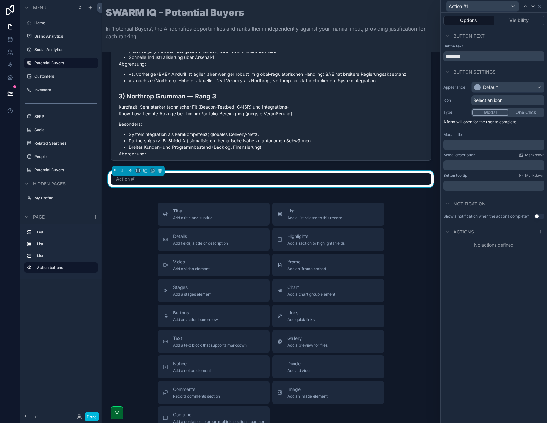
click at [462, 147] on p "﻿" at bounding box center [494, 145] width 97 height 6
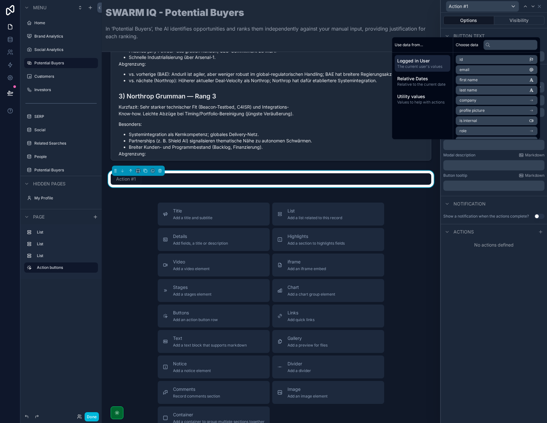
click at [438, 83] on span "Relative to the current date" at bounding box center [422, 84] width 51 height 5
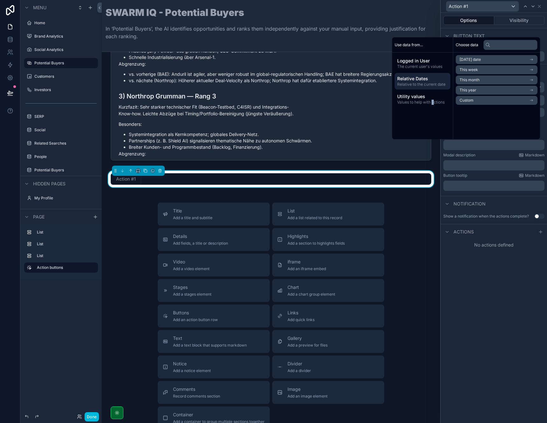
click at [429, 102] on span "Values to help with actions" at bounding box center [422, 102] width 51 height 5
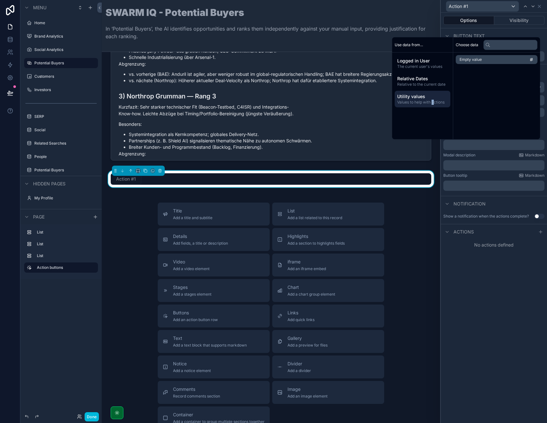
click at [529, 31] on div "Button text" at bounding box center [494, 35] width 106 height 15
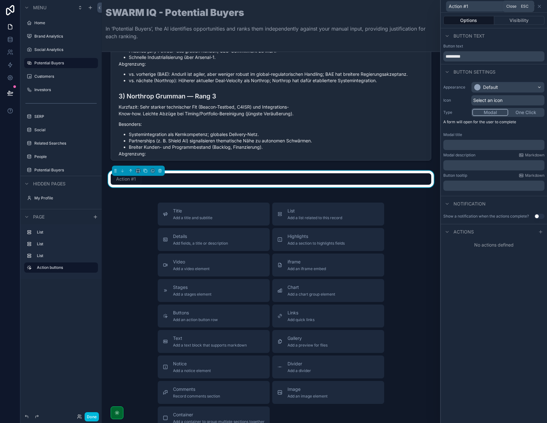
click at [541, 5] on icon at bounding box center [539, 6] width 5 height 5
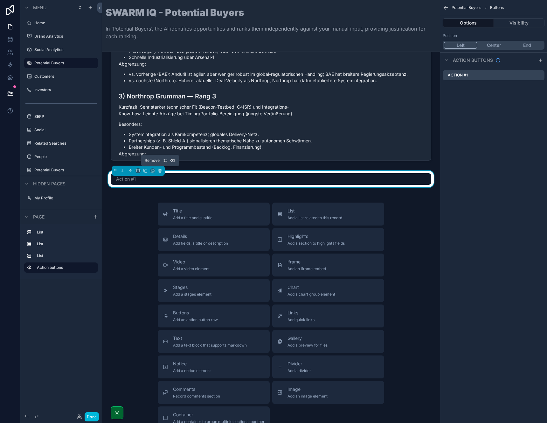
click at [162, 170] on icon "scrollable content" at bounding box center [160, 170] width 4 height 4
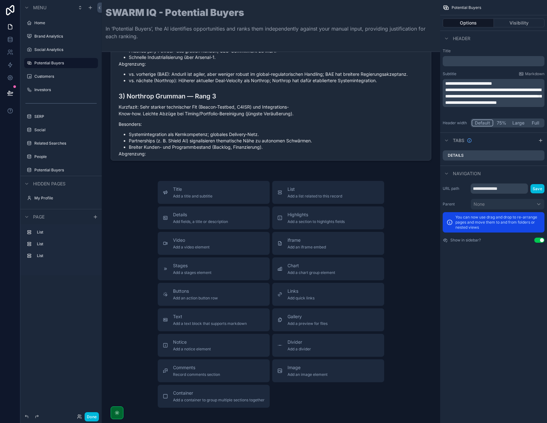
click at [340, 225] on button "Highlights Add a section to highlights fields" at bounding box center [328, 217] width 112 height 23
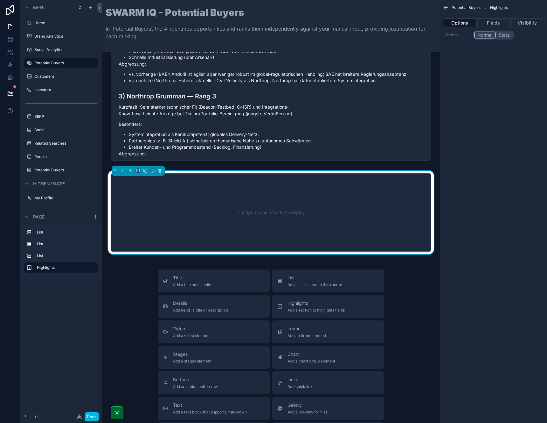
click at [274, 223] on div "Configure which fields to display" at bounding box center [271, 212] width 300 height 57
click at [495, 25] on button "Fields" at bounding box center [494, 22] width 34 height 9
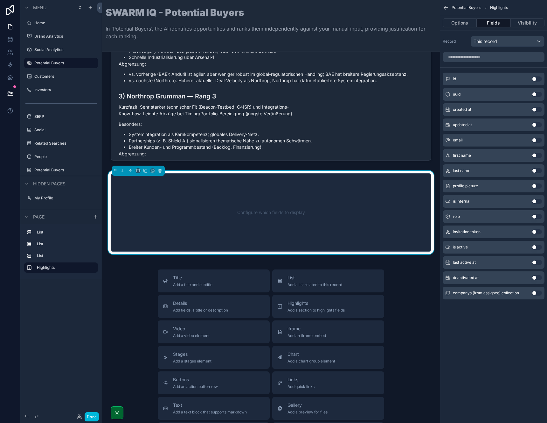
click at [496, 31] on div "Record This record" at bounding box center [493, 40] width 107 height 19
click at [493, 42] on span "This record" at bounding box center [486, 41] width 24 height 6
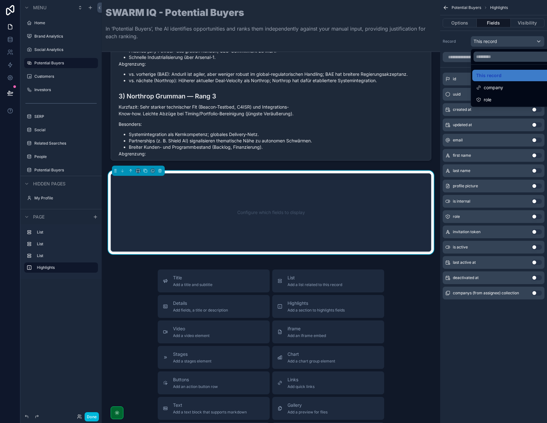
click at [493, 45] on div "scrollable content" at bounding box center [273, 211] width 547 height 423
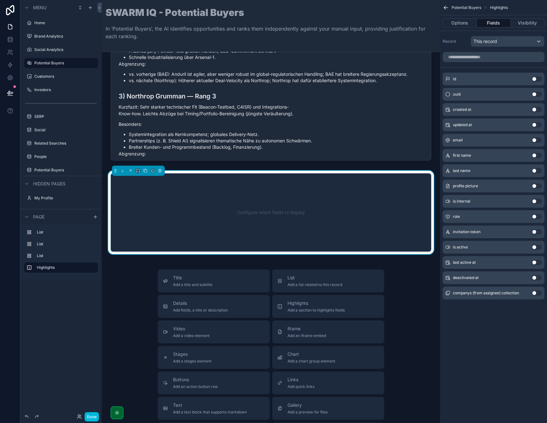
click at [519, 19] on button "Visibility" at bounding box center [528, 22] width 34 height 9
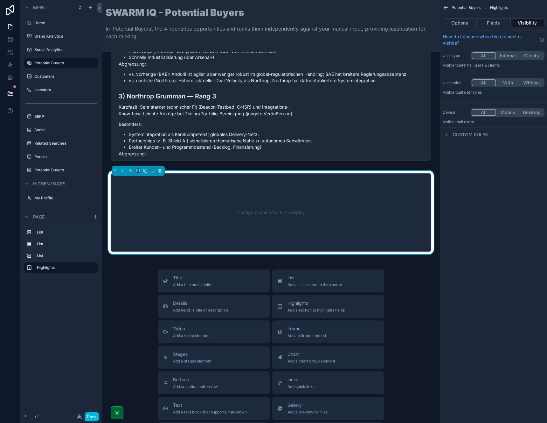
click at [454, 22] on button "Options" at bounding box center [460, 22] width 34 height 9
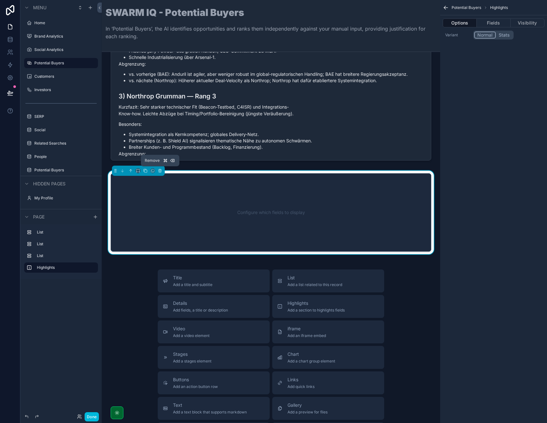
click at [160, 171] on icon "scrollable content" at bounding box center [160, 171] width 0 height 1
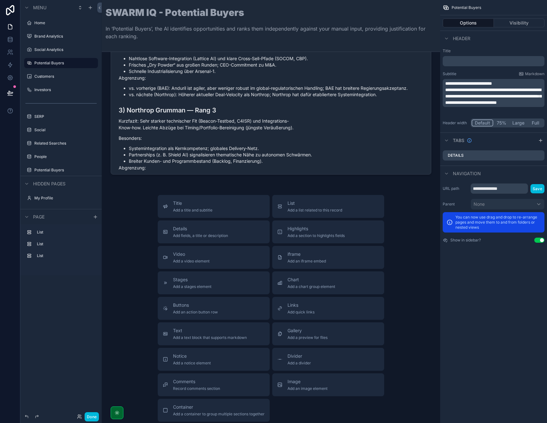
scroll to position [651, 0]
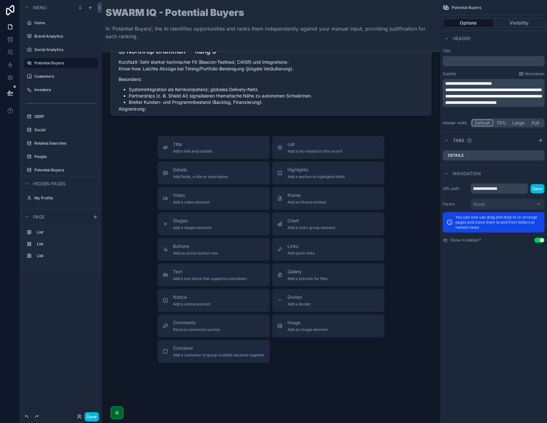
click at [322, 151] on span "Add a list related to this record" at bounding box center [315, 151] width 55 height 5
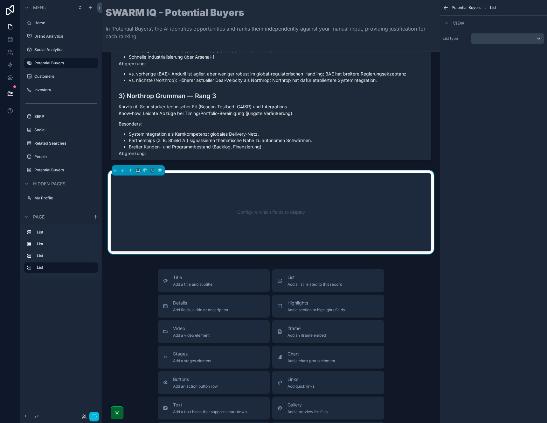
scroll to position [606, 0]
click at [304, 206] on div "Configure which fields to display" at bounding box center [271, 212] width 300 height 57
click at [480, 40] on div "scrollable content" at bounding box center [507, 38] width 73 height 10
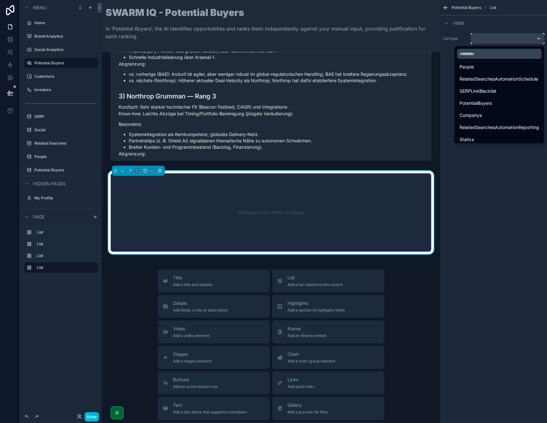
scroll to position [64, 0]
click at [492, 137] on div "Statics" at bounding box center [500, 136] width 80 height 8
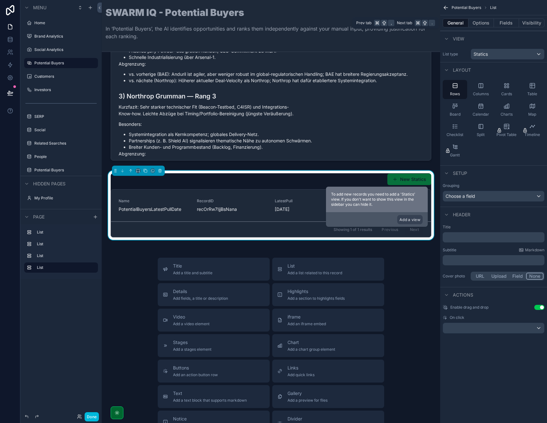
click at [512, 21] on button "Fields" at bounding box center [506, 22] width 25 height 9
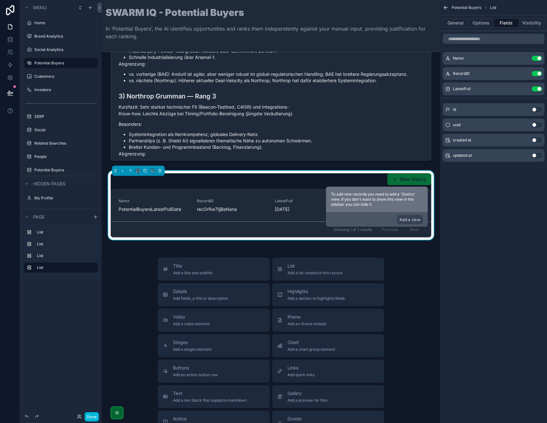
click at [464, 22] on button "General" at bounding box center [456, 22] width 26 height 9
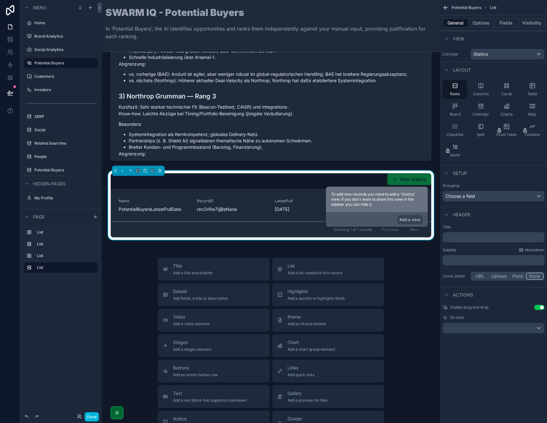
click at [481, 91] on span "Columns" at bounding box center [481, 93] width 16 height 5
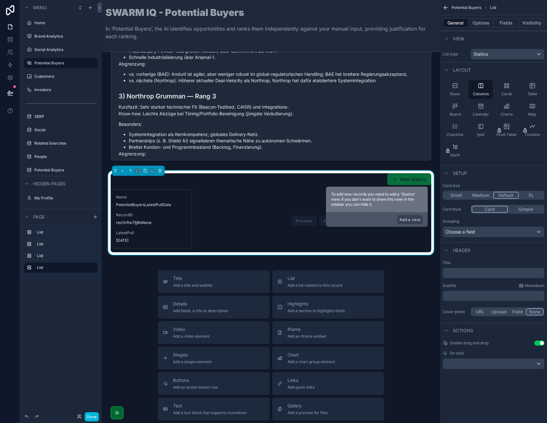
click at [453, 111] on div "Board" at bounding box center [455, 109] width 25 height 19
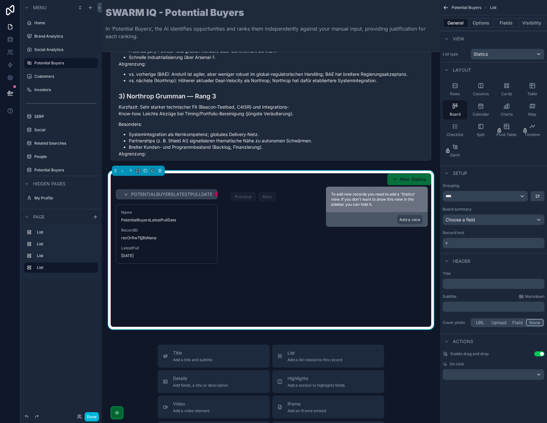
click at [461, 134] on span "Checklist" at bounding box center [455, 134] width 17 height 5
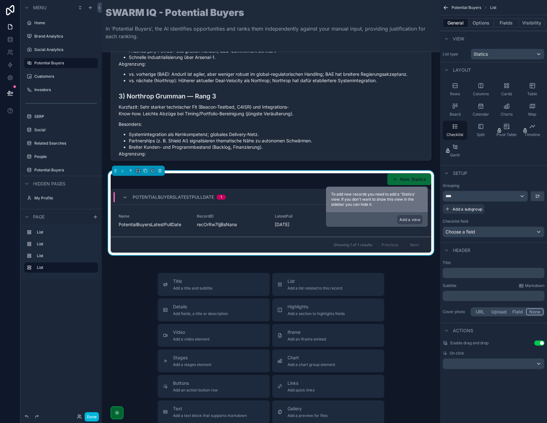
click at [474, 131] on div "Split" at bounding box center [481, 130] width 25 height 19
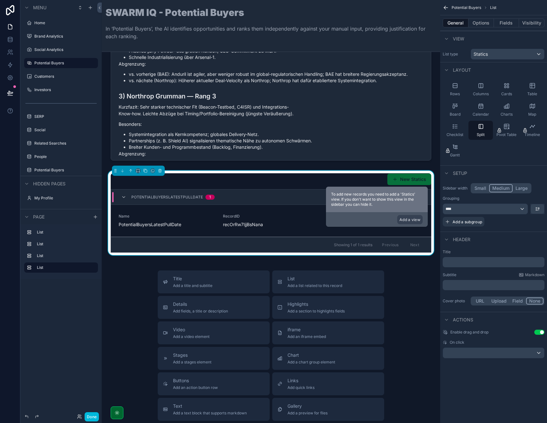
click at [451, 89] on div "Rows" at bounding box center [455, 89] width 25 height 19
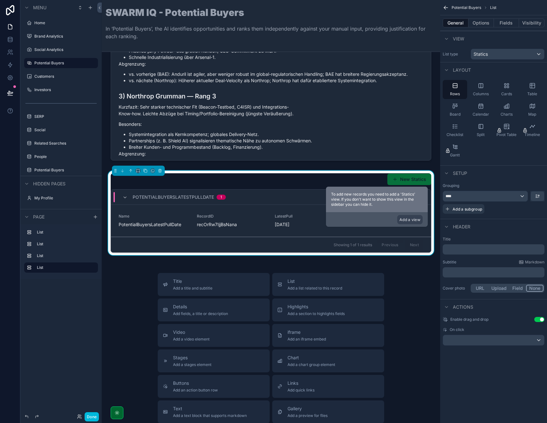
click at [477, 88] on div "Columns" at bounding box center [481, 89] width 25 height 19
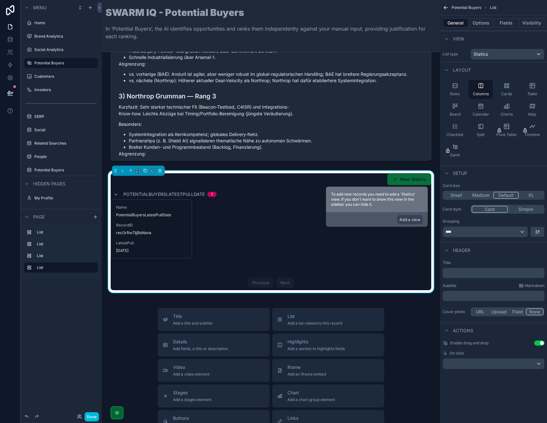
click at [453, 93] on span "Rows" at bounding box center [455, 93] width 10 height 5
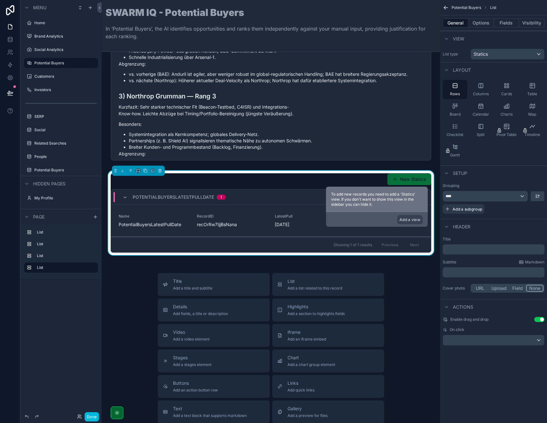
click at [484, 95] on span "Columns" at bounding box center [481, 93] width 16 height 5
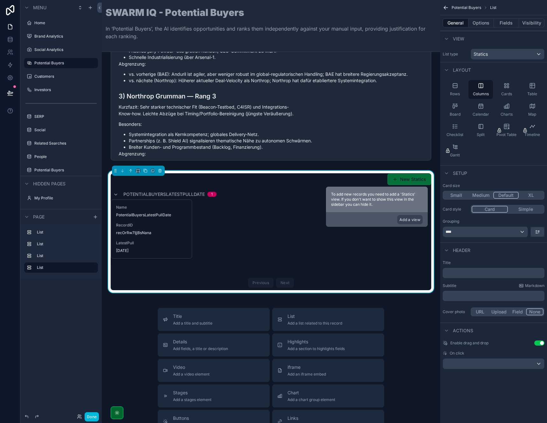
click at [465, 115] on div "Board" at bounding box center [455, 109] width 25 height 19
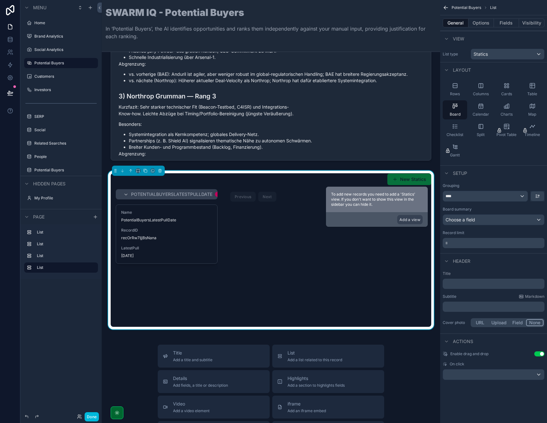
click at [476, 112] on span "Calendar" at bounding box center [481, 114] width 17 height 5
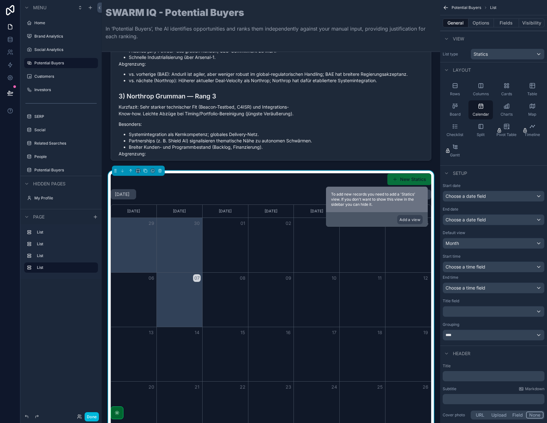
click at [457, 131] on div "Checklist" at bounding box center [455, 130] width 25 height 19
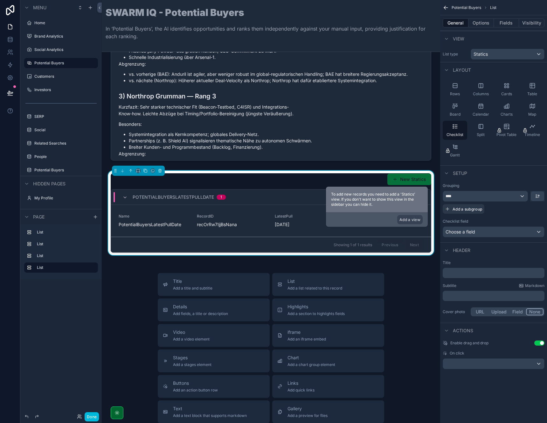
click at [458, 95] on span "Rows" at bounding box center [455, 93] width 10 height 5
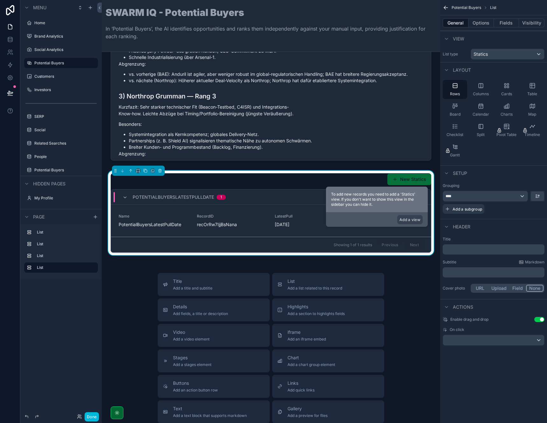
click at [530, 85] on icon "scrollable content" at bounding box center [533, 85] width 6 height 6
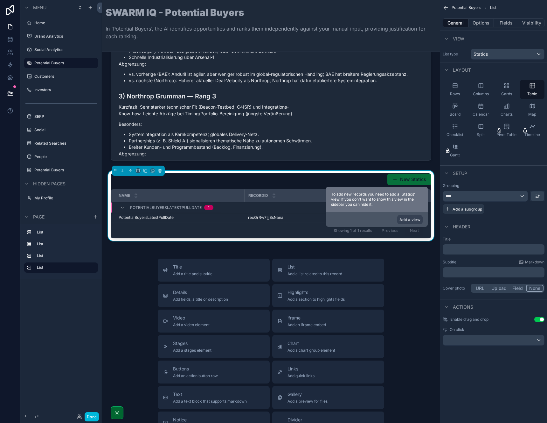
click at [502, 88] on div "Cards" at bounding box center [507, 89] width 25 height 19
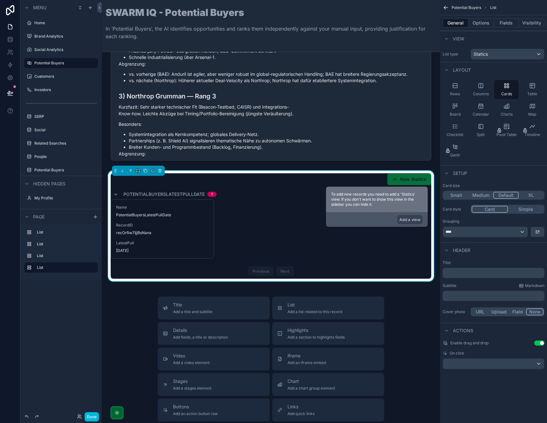
click at [491, 88] on div "Columns" at bounding box center [481, 89] width 25 height 19
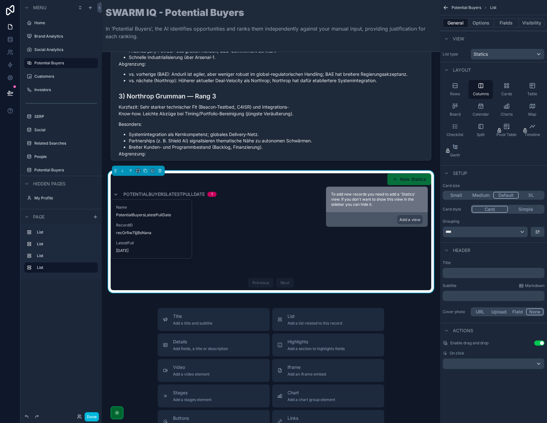
click at [459, 93] on span "Rows" at bounding box center [455, 93] width 10 height 5
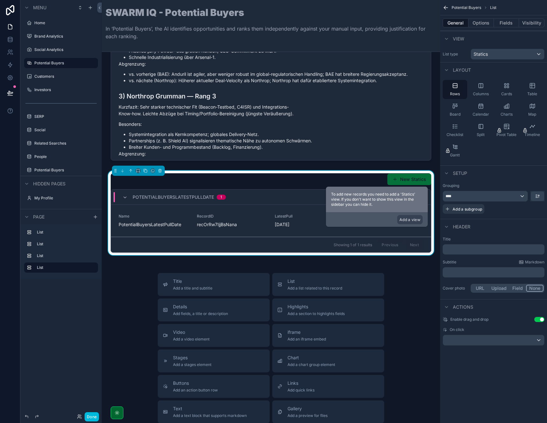
click at [484, 25] on button "Options" at bounding box center [481, 22] width 25 height 9
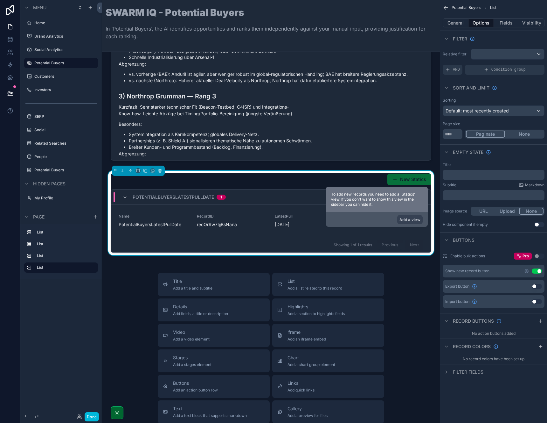
click at [535, 134] on button "None" at bounding box center [524, 133] width 39 height 7
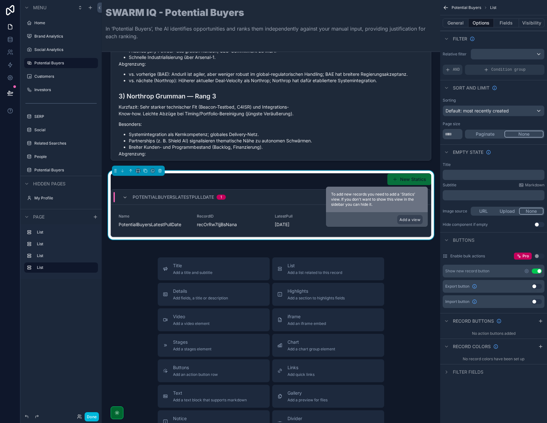
click at [504, 22] on button "Fields" at bounding box center [506, 22] width 25 height 9
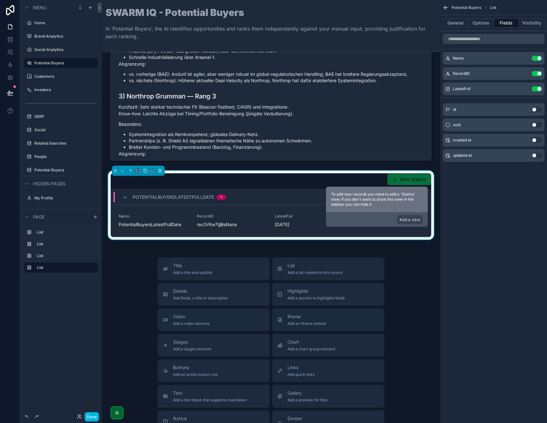
drag, startPoint x: 537, startPoint y: 72, endPoint x: 538, endPoint y: 64, distance: 8.1
click at [537, 72] on button "Use setting" at bounding box center [537, 73] width 10 height 5
click at [538, 60] on button "Use setting" at bounding box center [537, 58] width 10 height 5
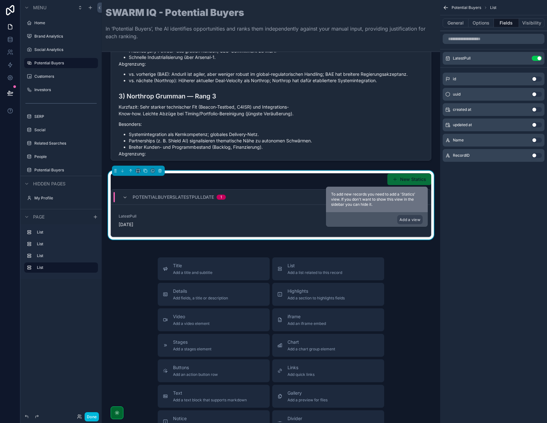
click at [456, 24] on button "General" at bounding box center [456, 22] width 26 height 9
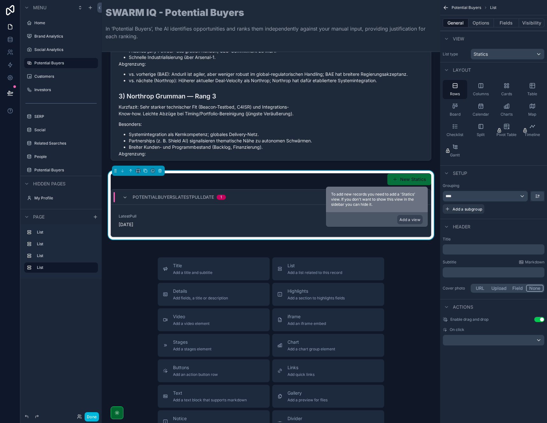
click at [460, 90] on div "Rows" at bounding box center [455, 89] width 25 height 19
click at [478, 89] on div "Columns" at bounding box center [481, 89] width 25 height 19
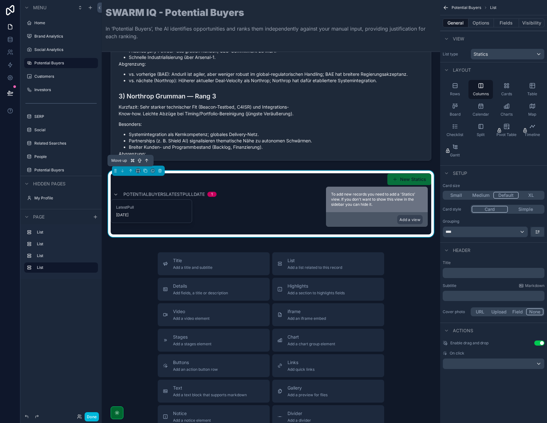
click at [132, 171] on icon "scrollable content" at bounding box center [131, 170] width 4 height 4
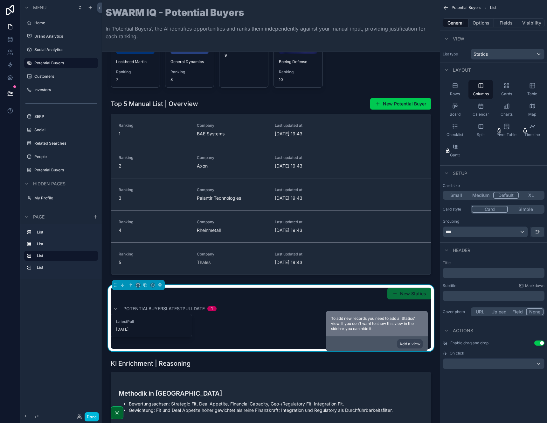
scroll to position [177, 0]
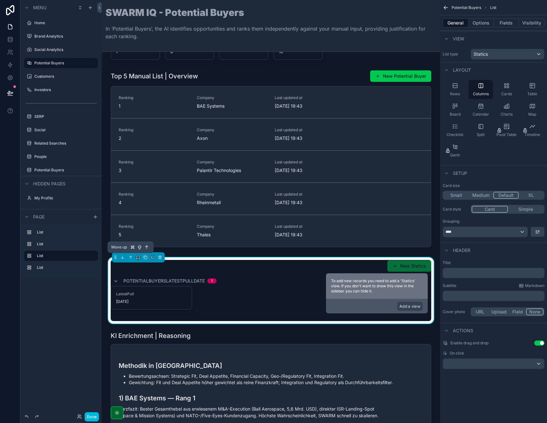
click at [130, 256] on icon "scrollable content" at bounding box center [131, 257] width 4 height 4
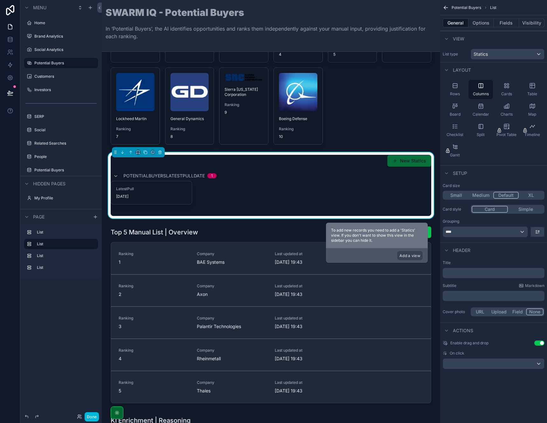
scroll to position [0, 0]
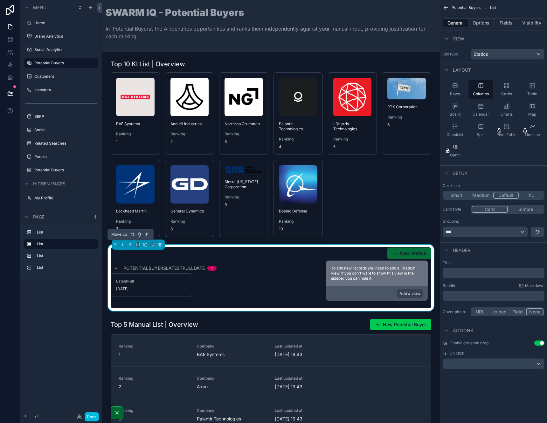
click at [130, 244] on icon "scrollable content" at bounding box center [131, 244] width 4 height 4
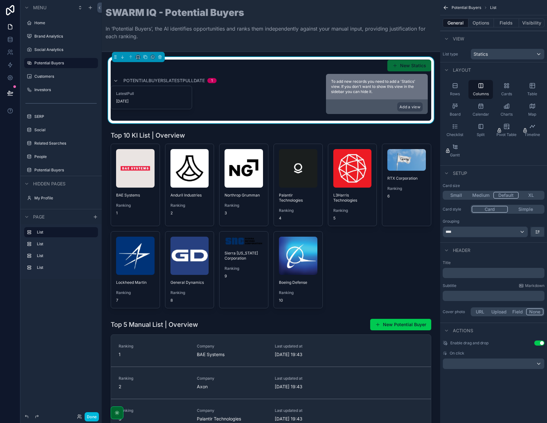
click at [482, 134] on span "Split" at bounding box center [481, 134] width 8 height 5
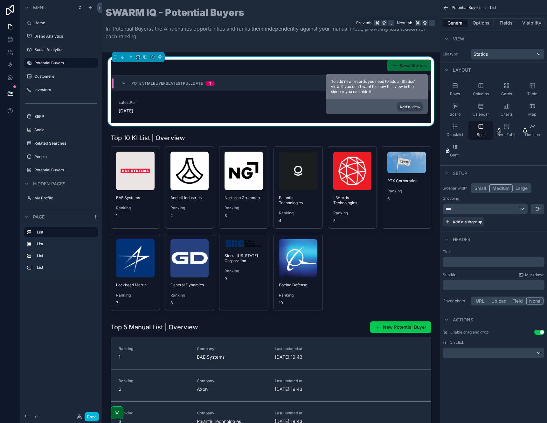
click at [485, 21] on button "Options" at bounding box center [481, 22] width 25 height 9
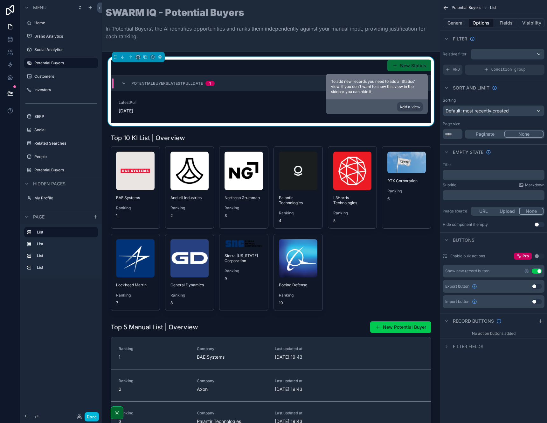
click at [537, 272] on button "Use setting" at bounding box center [537, 270] width 10 height 5
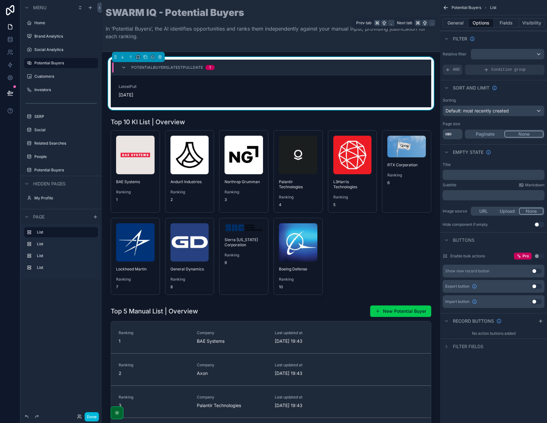
click at [451, 20] on button "General" at bounding box center [456, 22] width 26 height 9
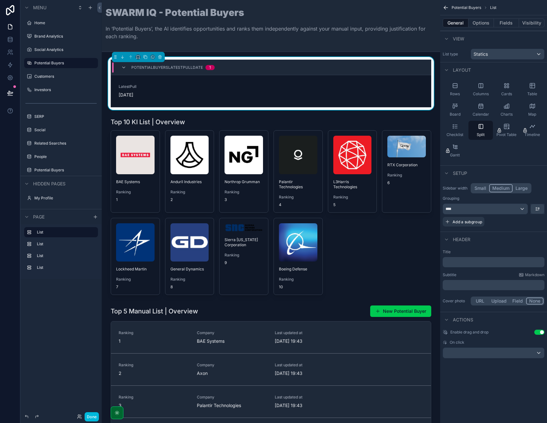
click at [472, 23] on button "Options" at bounding box center [481, 22] width 25 height 9
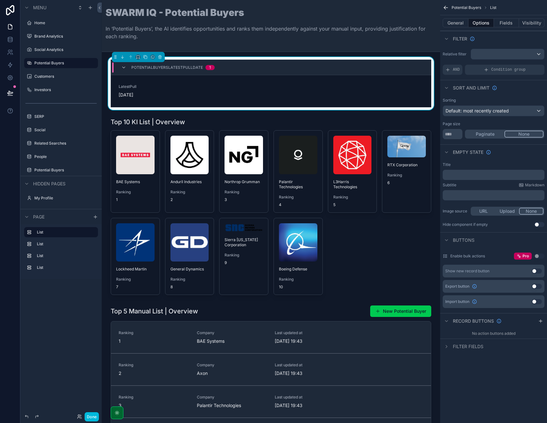
click at [503, 22] on button "Fields" at bounding box center [506, 22] width 25 height 9
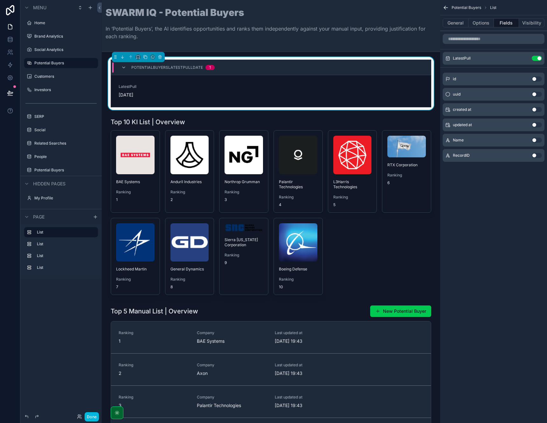
click at [0, 0] on icon "scrollable content" at bounding box center [0, 0] width 0 height 0
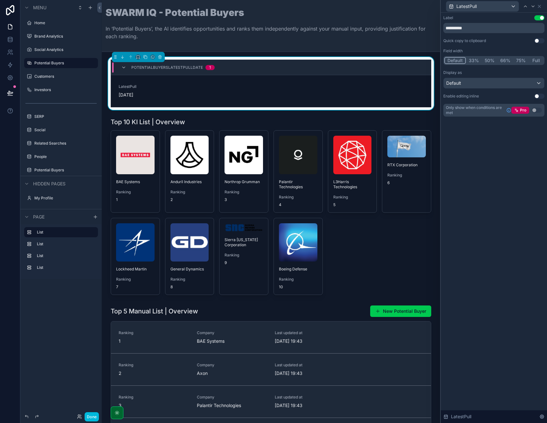
click at [540, 18] on button "Use setting" at bounding box center [540, 17] width 10 height 5
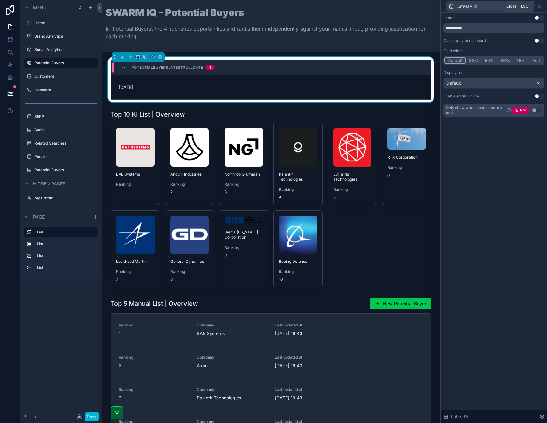
click at [541, 7] on icon at bounding box center [539, 6] width 3 height 3
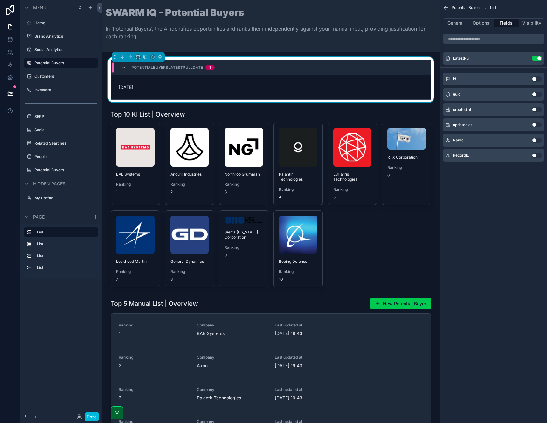
click at [460, 25] on button "General" at bounding box center [456, 22] width 26 height 9
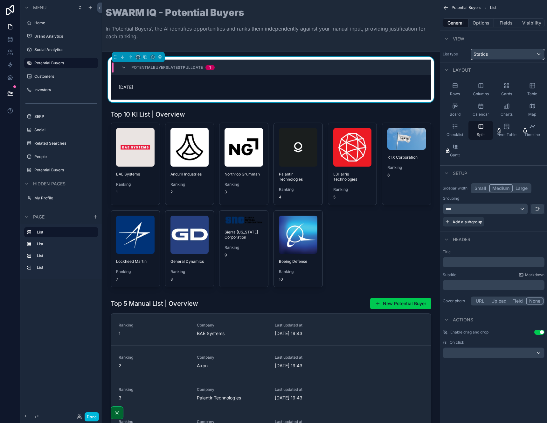
click at [489, 53] on div "Statics" at bounding box center [507, 54] width 73 height 10
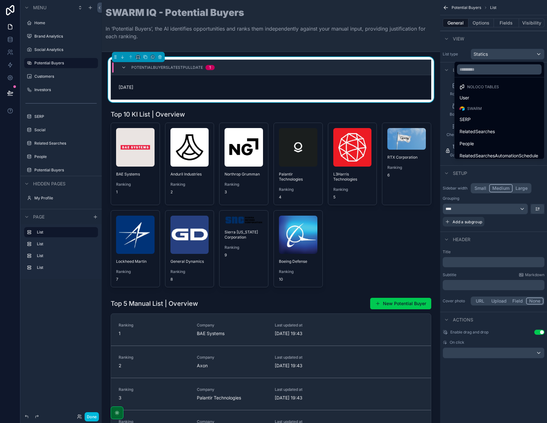
click at [459, 53] on div "scrollable content" at bounding box center [273, 211] width 547 height 423
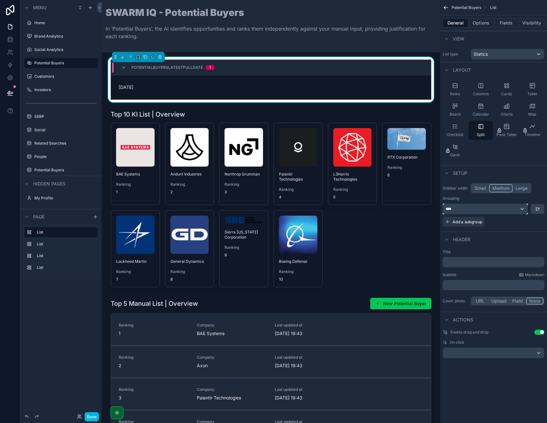
click at [492, 210] on div "****" at bounding box center [485, 209] width 85 height 10
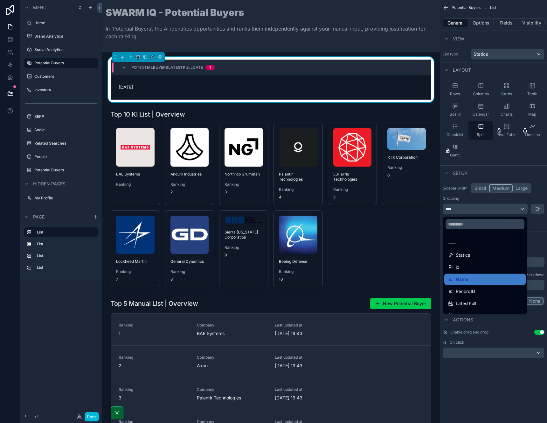
click at [532, 224] on div "scrollable content" at bounding box center [273, 211] width 547 height 423
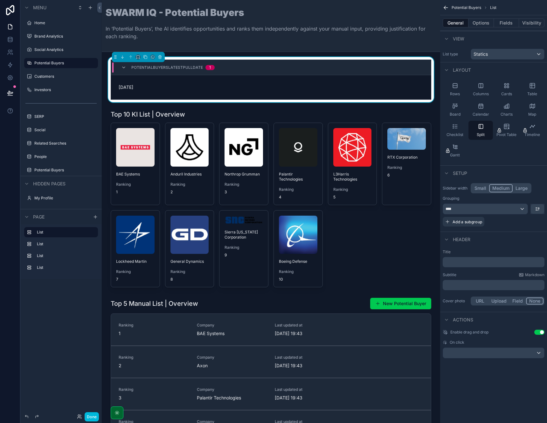
click at [531, 165] on div "Potential Buyers List General Options Fields Visibility View List type Statics …" at bounding box center [493, 180] width 107 height 361
click at [516, 356] on div "scrollable content" at bounding box center [493, 353] width 101 height 10
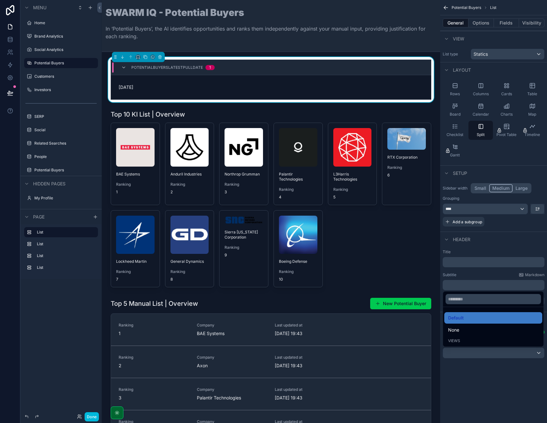
click at [495, 382] on div "scrollable content" at bounding box center [273, 211] width 547 height 423
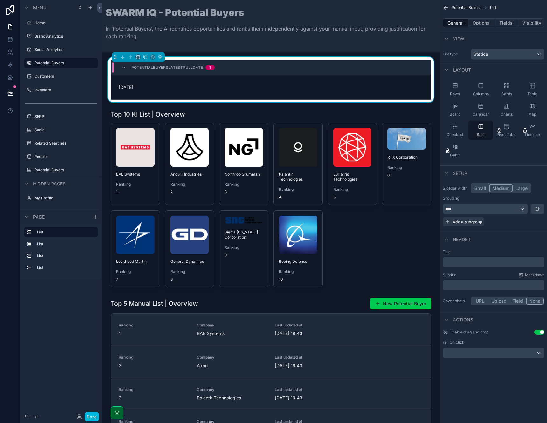
click at [235, 306] on div "scrollable content" at bounding box center [271, 387] width 328 height 185
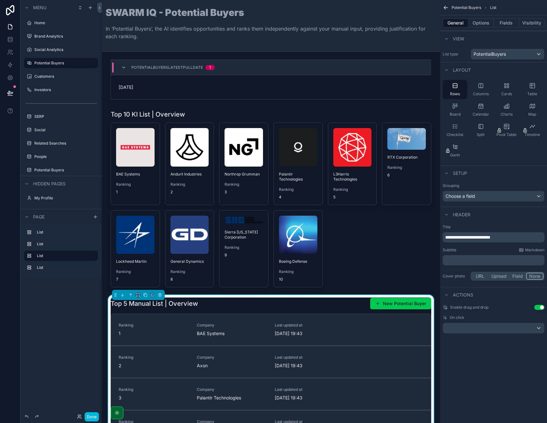
click at [239, 60] on div "PotentialBuyersLatestPullDate 1" at bounding box center [271, 67] width 320 height 15
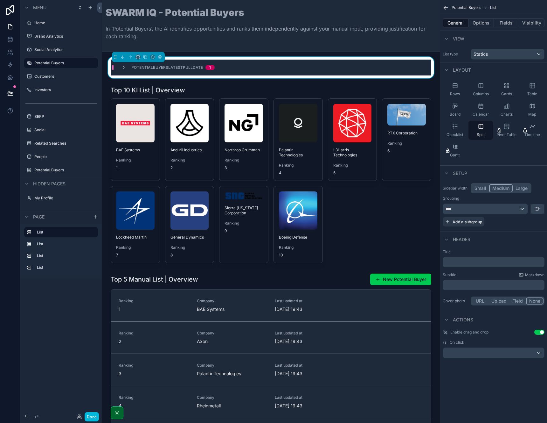
click at [305, 60] on div "PotentialBuyersLatestPullDate 1" at bounding box center [271, 67] width 320 height 15
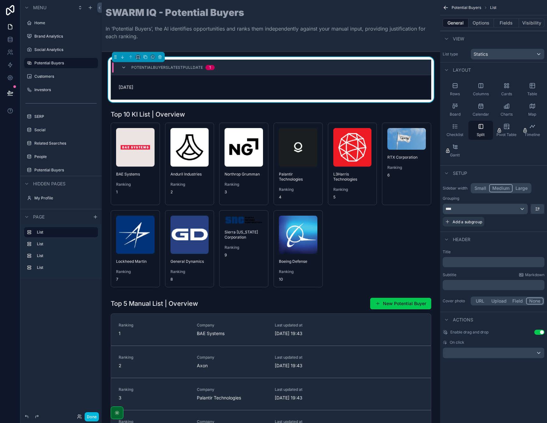
click at [452, 88] on icon "scrollable content" at bounding box center [455, 85] width 6 height 6
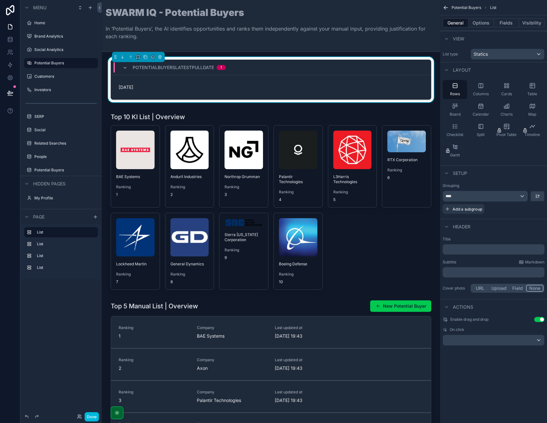
click at [285, 306] on div "scrollable content" at bounding box center [271, 389] width 328 height 185
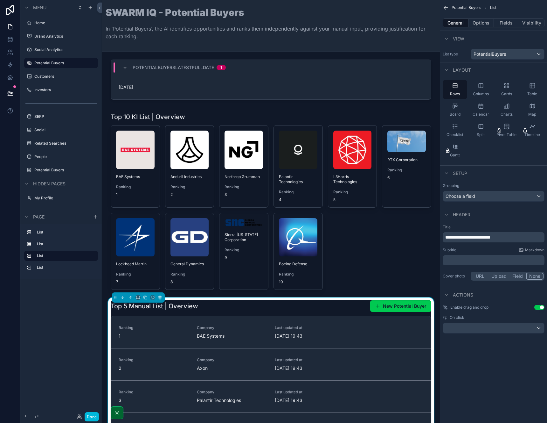
click at [481, 24] on button "Options" at bounding box center [481, 22] width 25 height 9
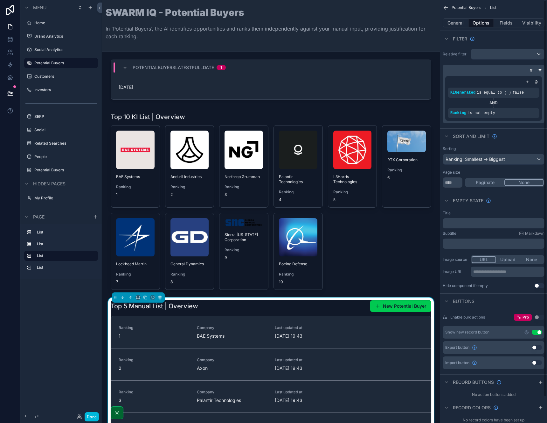
click at [507, 19] on button "Fields" at bounding box center [506, 22] width 25 height 9
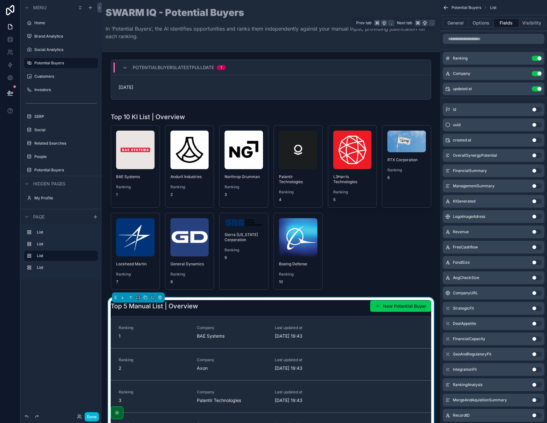
click at [460, 20] on button "General" at bounding box center [456, 22] width 26 height 9
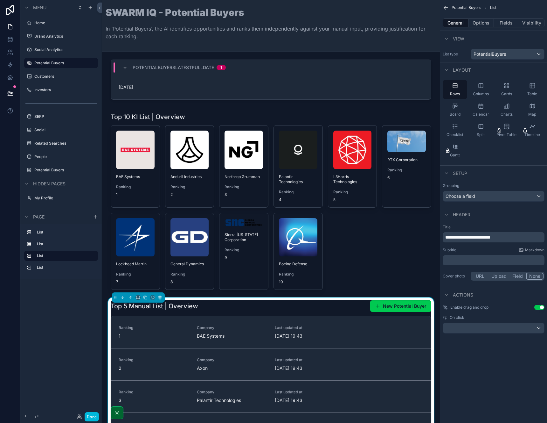
click at [335, 60] on div "PotentialBuyersLatestPullDate 1" at bounding box center [271, 67] width 320 height 15
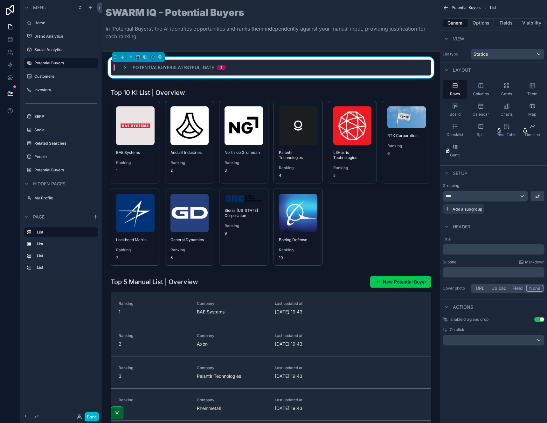
click at [316, 66] on div "PotentialBuyersLatestPullDate 1" at bounding box center [271, 67] width 320 height 15
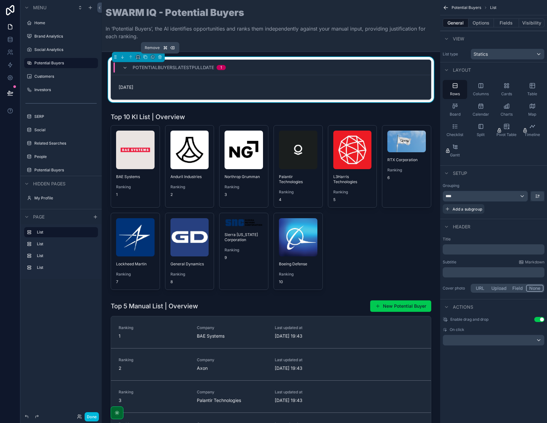
click at [160, 55] on icon "scrollable content" at bounding box center [160, 57] width 4 height 4
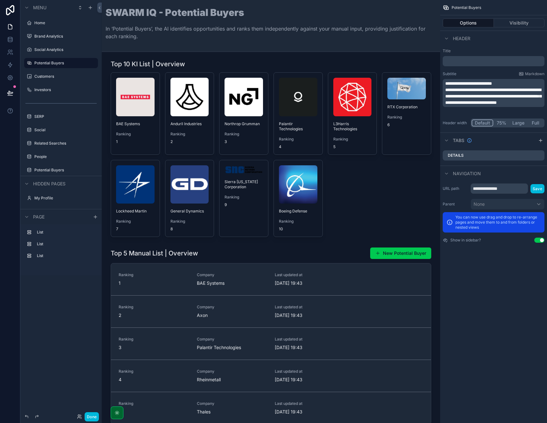
scroll to position [128, 0]
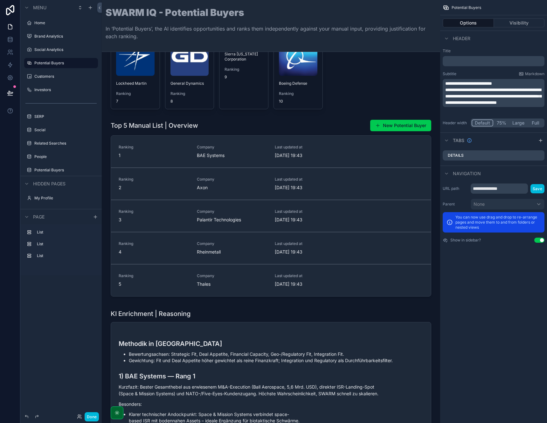
click at [247, 123] on div "scrollable content" at bounding box center [271, 209] width 328 height 185
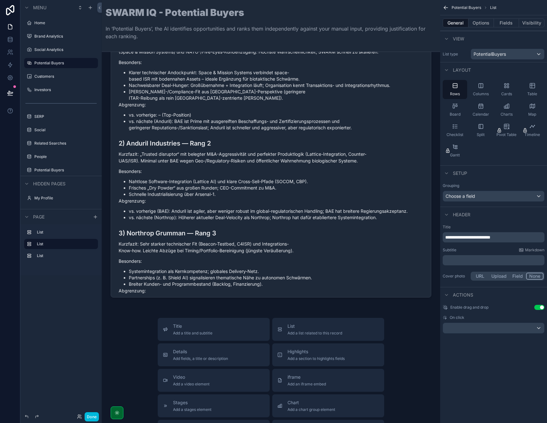
scroll to position [642, 0]
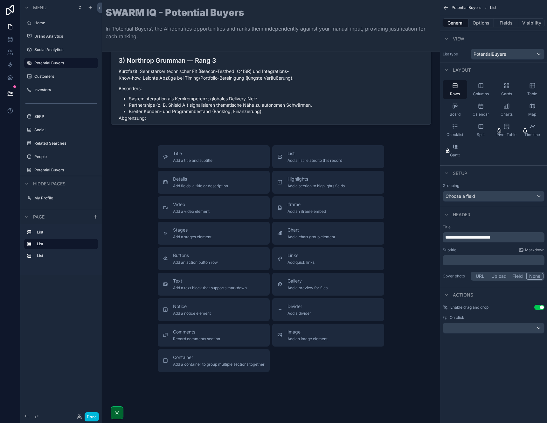
click at [311, 152] on span "List" at bounding box center [315, 153] width 55 height 6
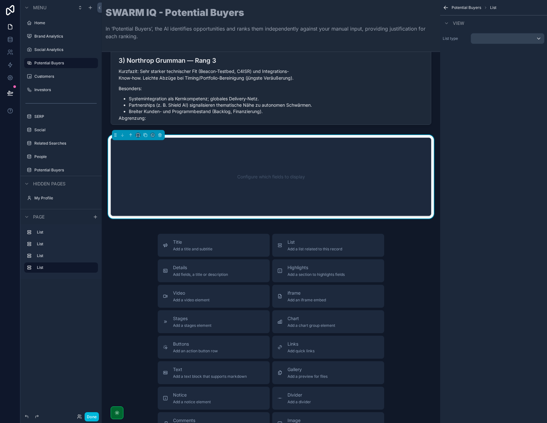
scroll to position [606, 0]
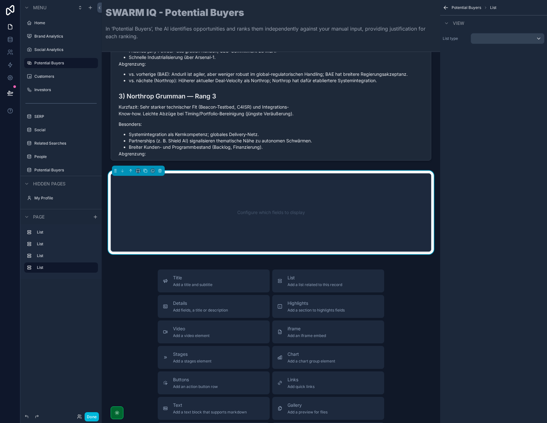
click at [267, 221] on div "Configure which fields to display" at bounding box center [271, 212] width 300 height 57
click at [498, 38] on div "scrollable content" at bounding box center [507, 38] width 73 height 10
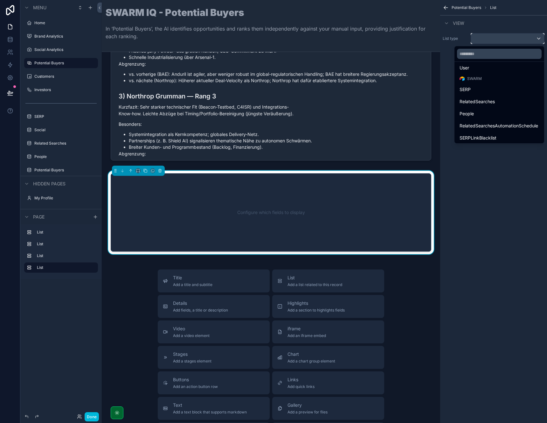
scroll to position [61, 0]
click at [482, 137] on div "Statics" at bounding box center [500, 140] width 80 height 8
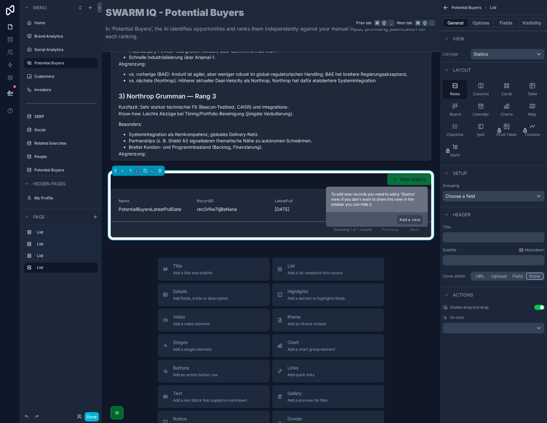
click at [501, 21] on button "Fields" at bounding box center [506, 22] width 25 height 9
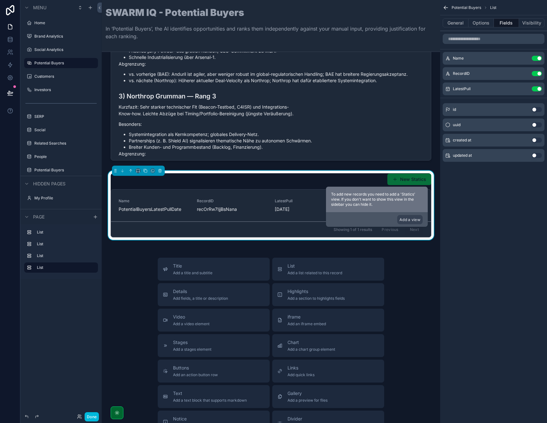
click at [541, 88] on button "Use setting" at bounding box center [537, 88] width 10 height 5
click at [540, 76] on div "RecordID Use setting" at bounding box center [494, 73] width 102 height 13
click at [539, 75] on button "Use setting" at bounding box center [537, 73] width 10 height 5
click at [456, 25] on button "General" at bounding box center [456, 22] width 26 height 9
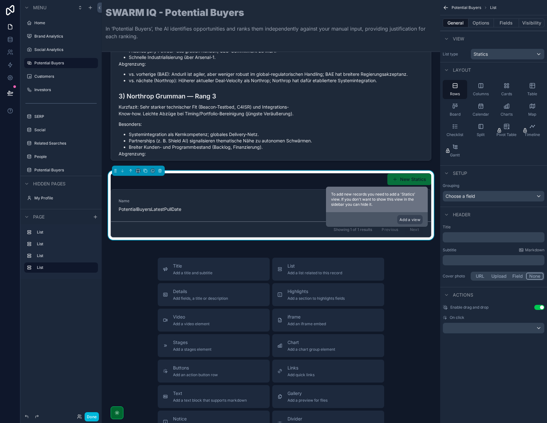
click at [478, 25] on button "Options" at bounding box center [481, 22] width 25 height 9
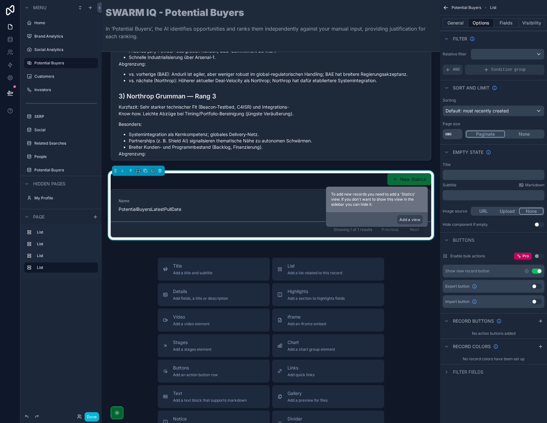
click at [538, 270] on button "Use setting" at bounding box center [537, 270] width 10 height 5
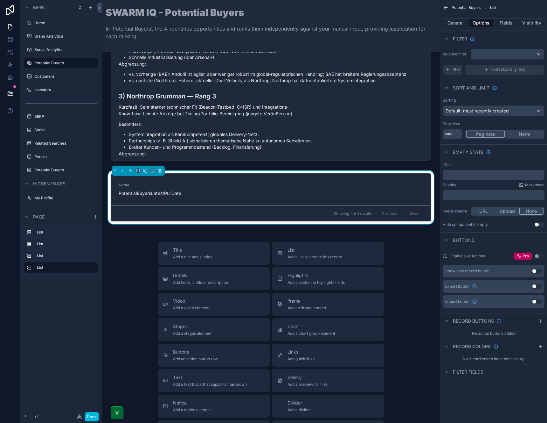
click at [517, 134] on button "None" at bounding box center [524, 133] width 39 height 7
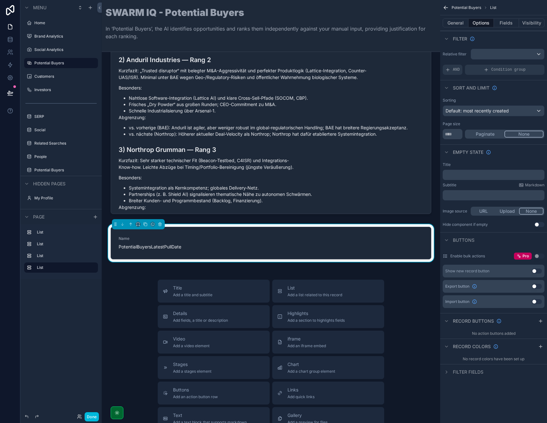
scroll to position [549, 0]
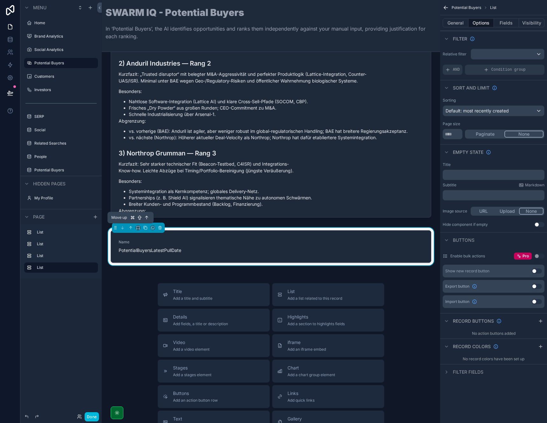
click at [129, 227] on icon "scrollable content" at bounding box center [131, 227] width 4 height 4
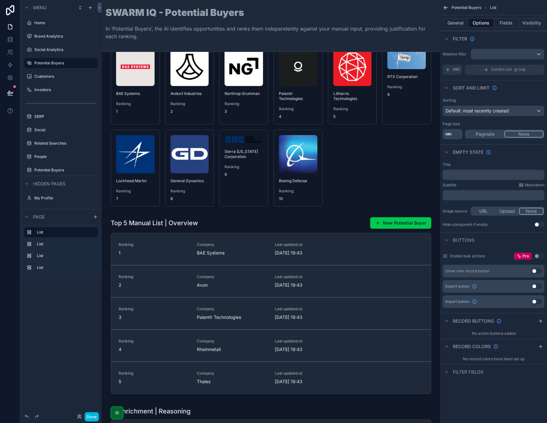
scroll to position [0, 0]
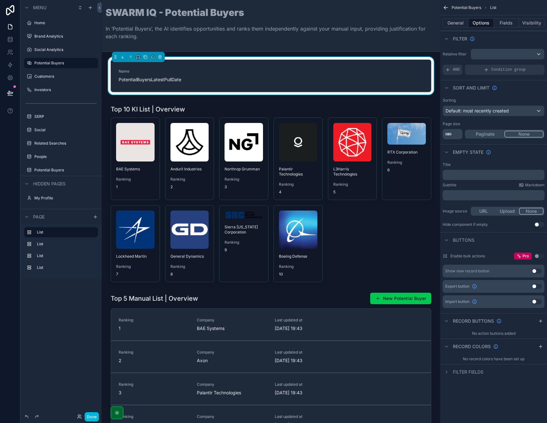
click at [453, 24] on button "General" at bounding box center [456, 22] width 26 height 9
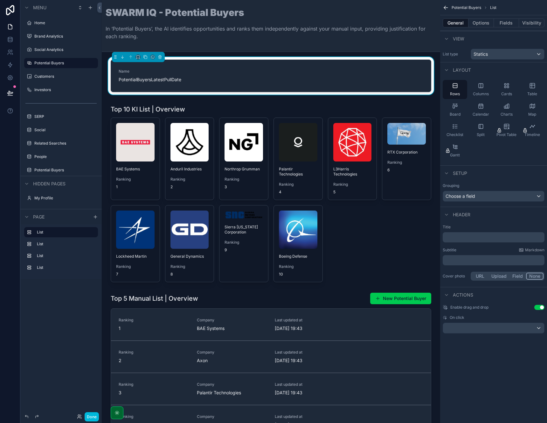
click at [466, 233] on div "﻿" at bounding box center [494, 237] width 102 height 10
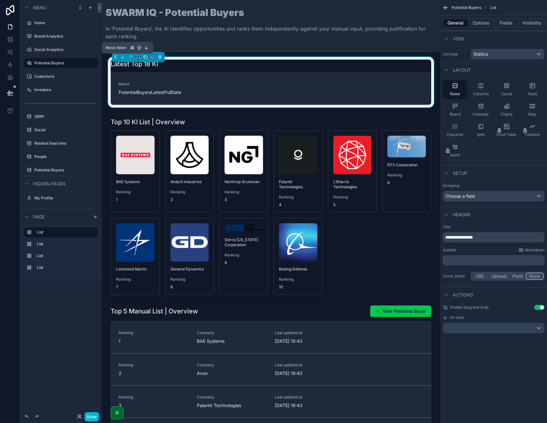
click at [121, 58] on icon "scrollable content" at bounding box center [122, 57] width 4 height 4
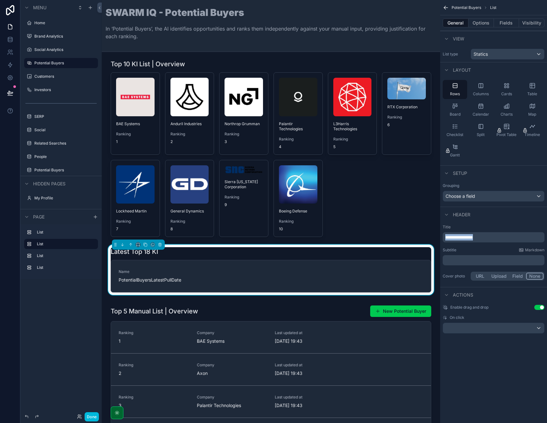
drag, startPoint x: 495, startPoint y: 239, endPoint x: 437, endPoint y: 236, distance: 58.3
click at [437, 236] on div "Jump to... K Home Brand Analytics Social Analytics Potential Buyers Customers I…" at bounding box center [325, 211] width 446 height 423
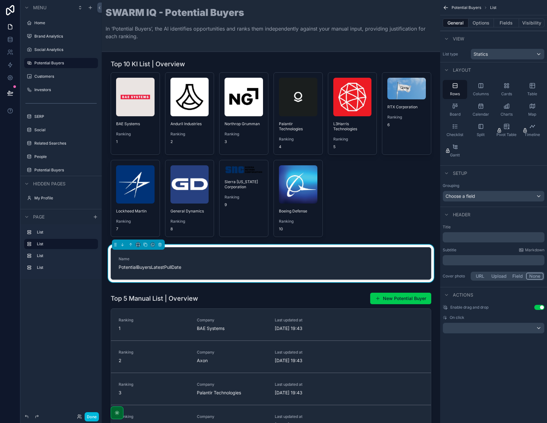
click at [481, 23] on button "Options" at bounding box center [481, 22] width 25 height 9
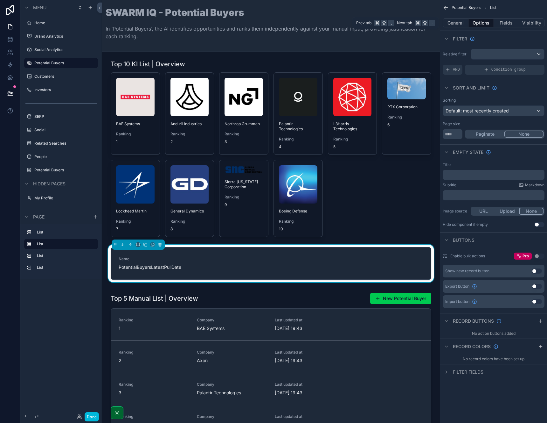
click at [506, 23] on button "Fields" at bounding box center [506, 22] width 25 height 9
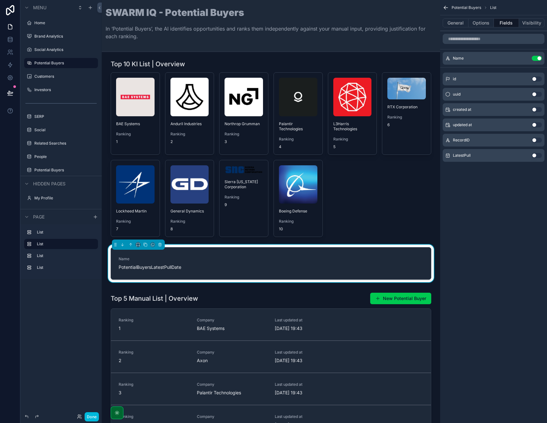
click at [0, 0] on icon "scrollable content" at bounding box center [0, 0] width 0 height 0
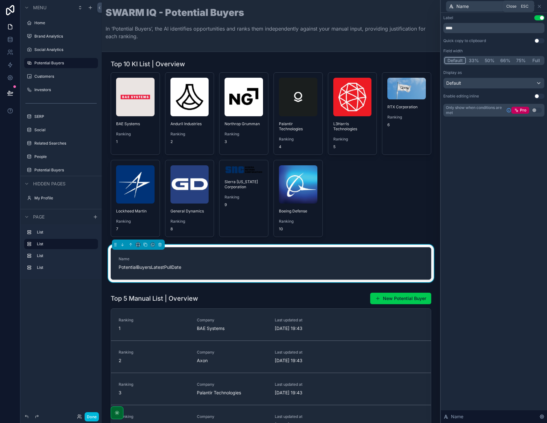
click at [542, 7] on icon at bounding box center [539, 6] width 5 height 5
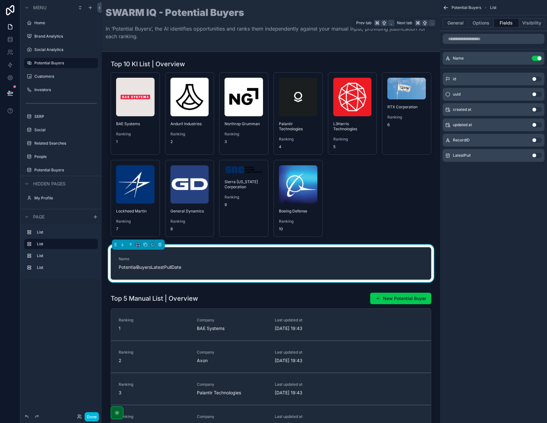
click at [475, 21] on button "Options" at bounding box center [481, 22] width 25 height 9
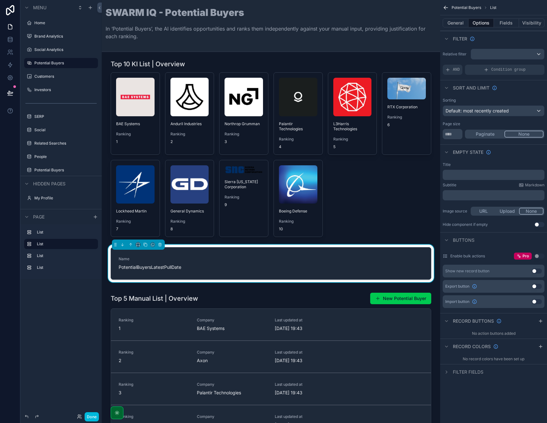
click at [506, 24] on button "Fields" at bounding box center [506, 22] width 25 height 9
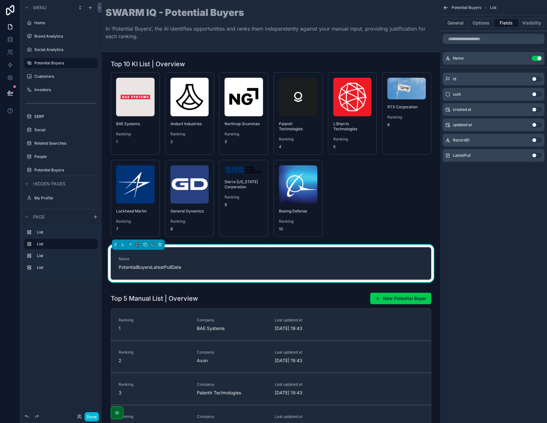
click at [537, 154] on button "Use setting" at bounding box center [537, 155] width 10 height 5
click at [537, 58] on button "Use setting" at bounding box center [537, 58] width 10 height 5
click at [0, 0] on icon "scrollable content" at bounding box center [0, 0] width 0 height 0
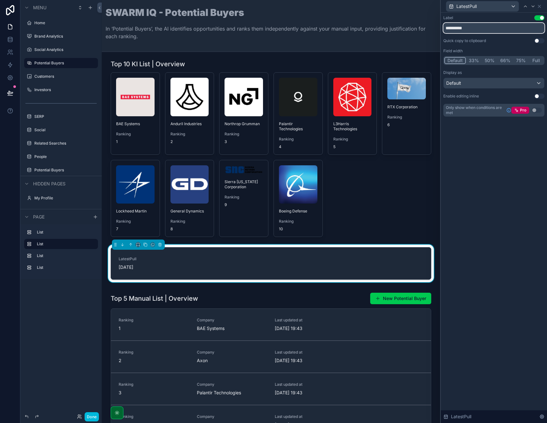
click at [457, 28] on input "**********" at bounding box center [494, 28] width 101 height 10
type input "**********"
click at [538, 7] on icon at bounding box center [539, 6] width 5 height 5
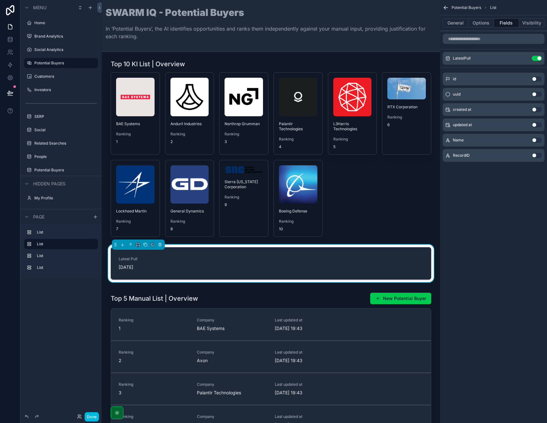
click at [448, 21] on button "General" at bounding box center [456, 22] width 26 height 9
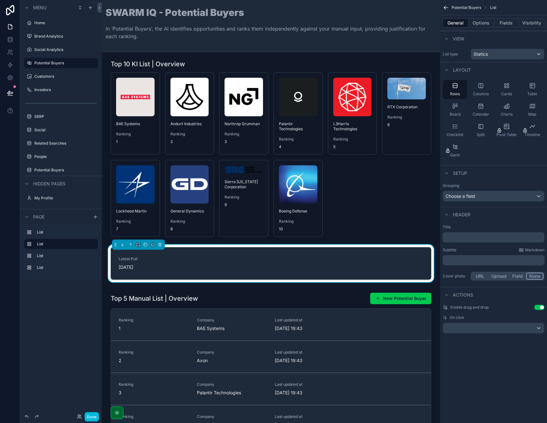
click at [505, 89] on div "Cards" at bounding box center [507, 89] width 25 height 19
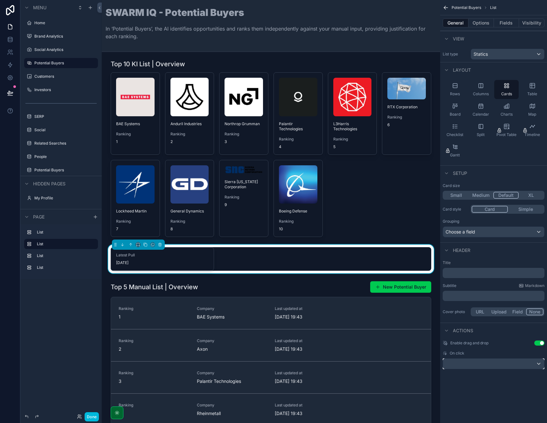
click at [503, 360] on div "scrollable content" at bounding box center [493, 363] width 101 height 10
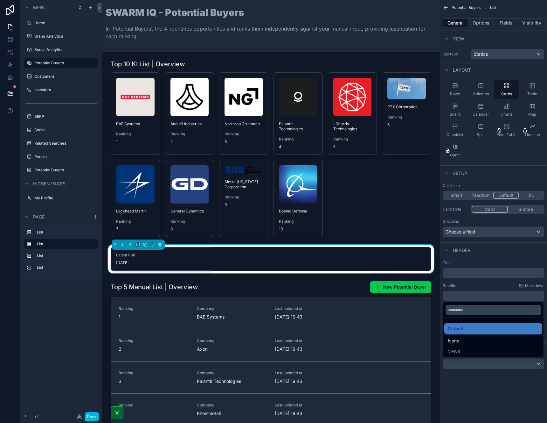
click at [476, 384] on div "scrollable content" at bounding box center [273, 211] width 547 height 423
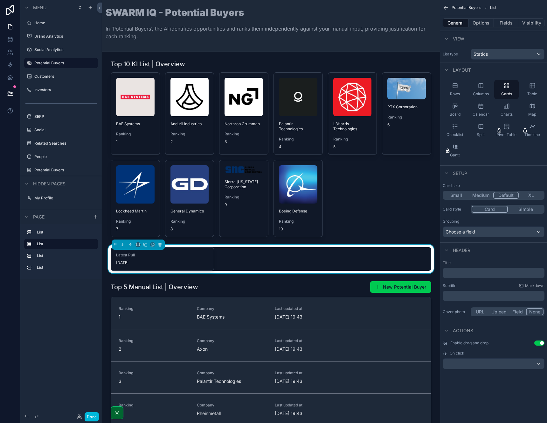
click at [482, 22] on button "Options" at bounding box center [481, 22] width 25 height 9
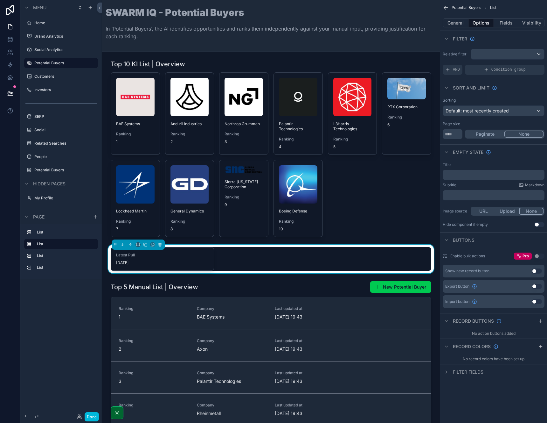
click at [507, 24] on button "Fields" at bounding box center [506, 22] width 25 height 9
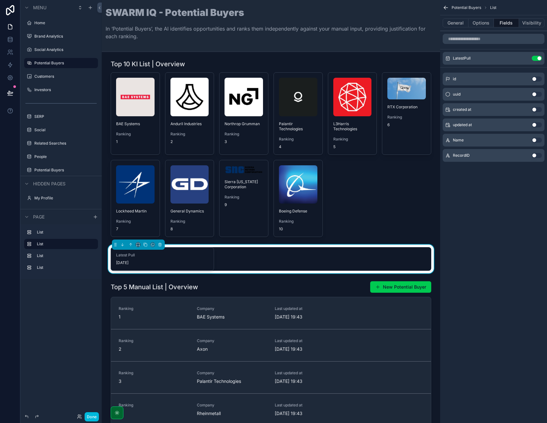
click at [88, 417] on button "Done" at bounding box center [92, 416] width 14 height 9
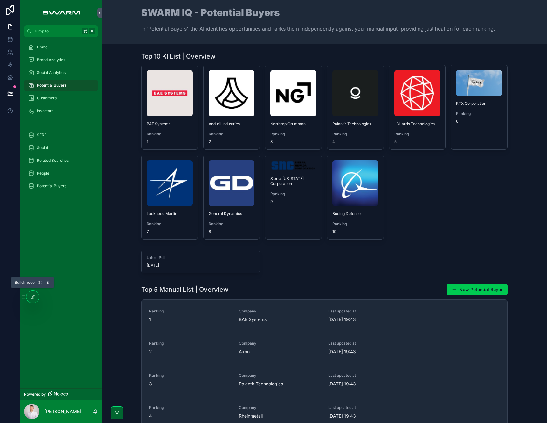
click at [29, 297] on div at bounding box center [32, 297] width 13 height 12
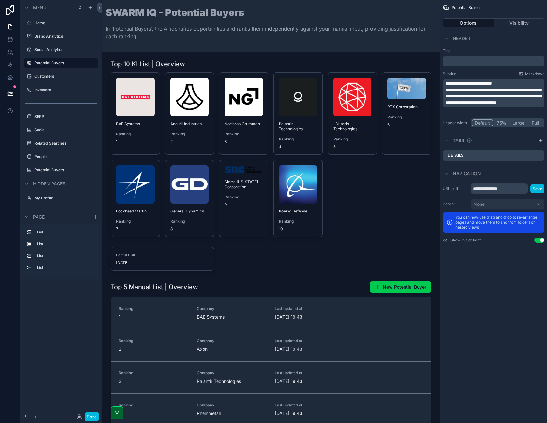
click at [314, 257] on div "scrollable content" at bounding box center [271, 258] width 328 height 29
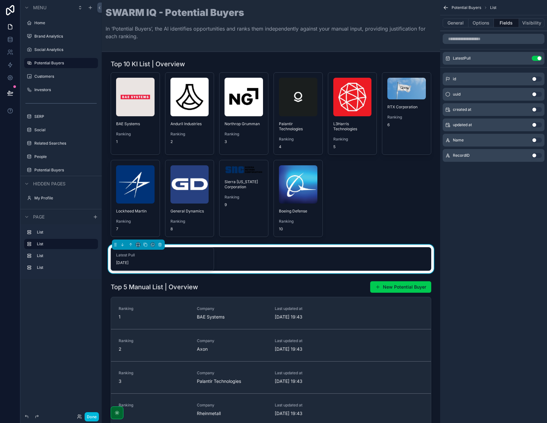
click at [482, 19] on button "Options" at bounding box center [481, 22] width 25 height 9
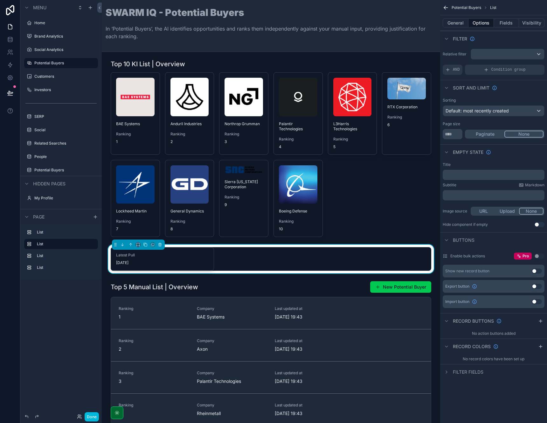
click at [445, 372] on icon "scrollable content" at bounding box center [446, 371] width 5 height 5
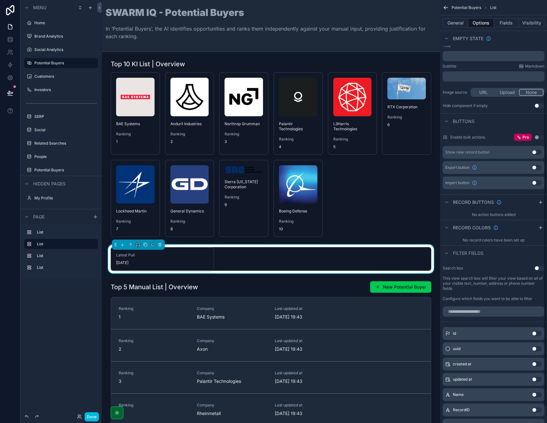
scroll to position [135, 0]
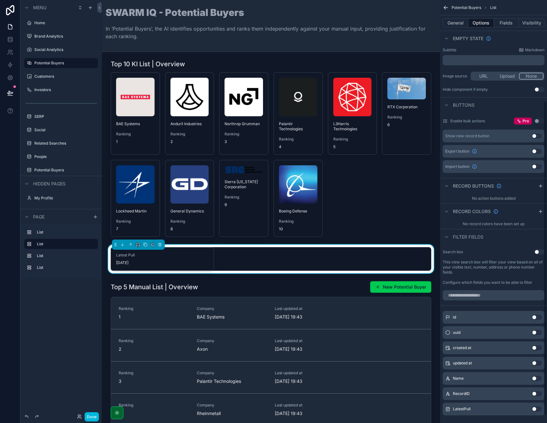
click at [449, 237] on div "scrollable content" at bounding box center [447, 237] width 8 height 8
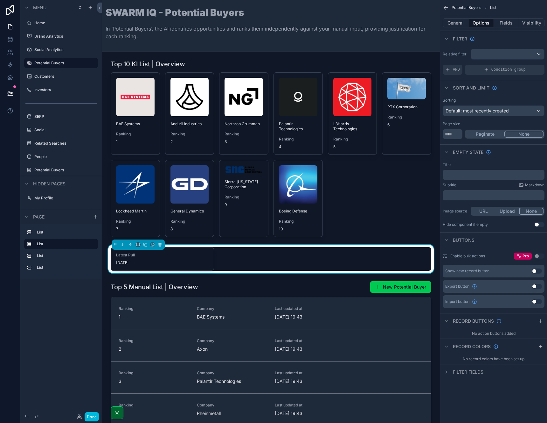
click at [506, 21] on button "Fields" at bounding box center [506, 22] width 25 height 9
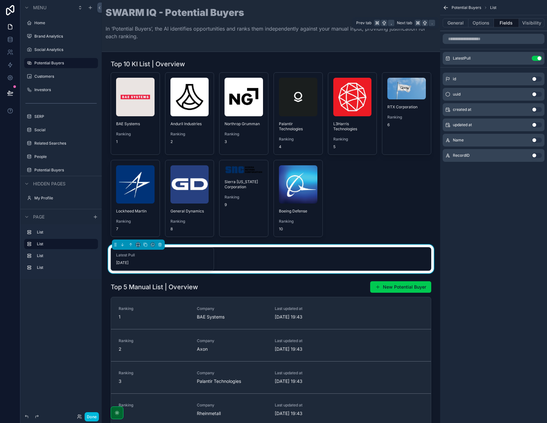
click at [477, 22] on button "Options" at bounding box center [481, 22] width 25 height 9
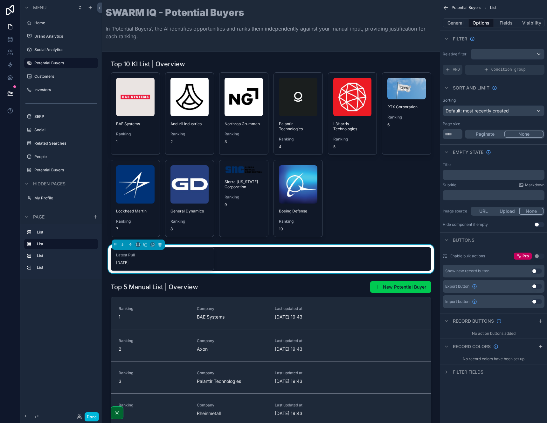
click at [538, 271] on button "Use setting" at bounding box center [537, 270] width 10 height 5
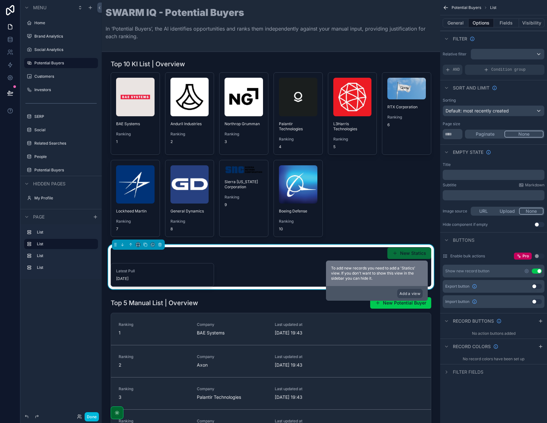
click at [527, 271] on icon "scrollable content" at bounding box center [526, 270] width 5 height 5
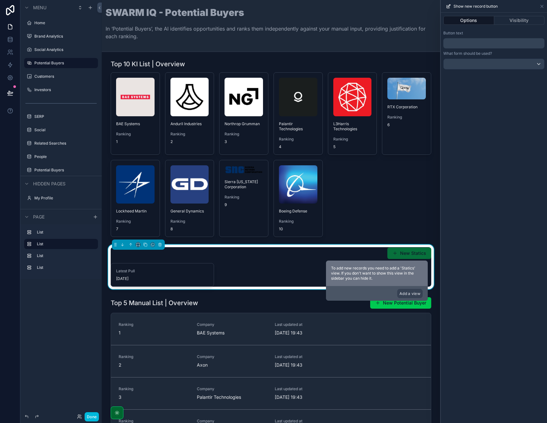
click at [540, 6] on icon at bounding box center [542, 6] width 5 height 5
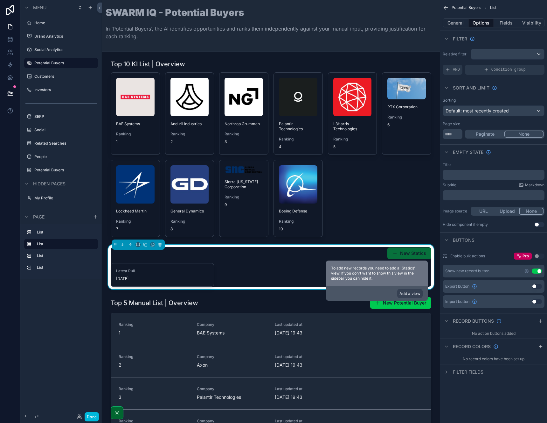
click at [536, 271] on button "Use setting" at bounding box center [537, 270] width 10 height 5
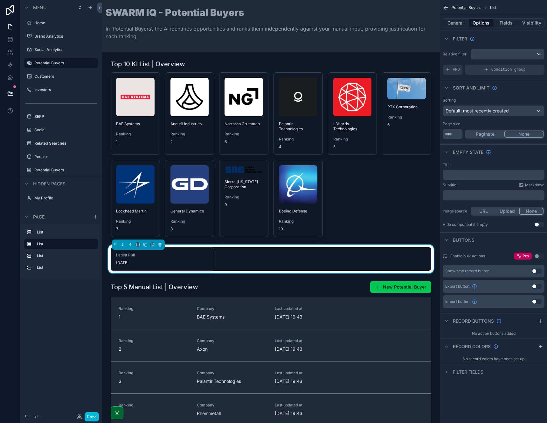
click at [459, 20] on button "General" at bounding box center [456, 22] width 26 height 9
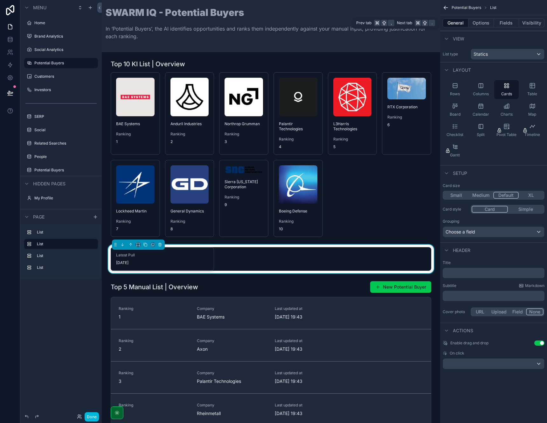
click at [482, 23] on button "Options" at bounding box center [481, 22] width 25 height 9
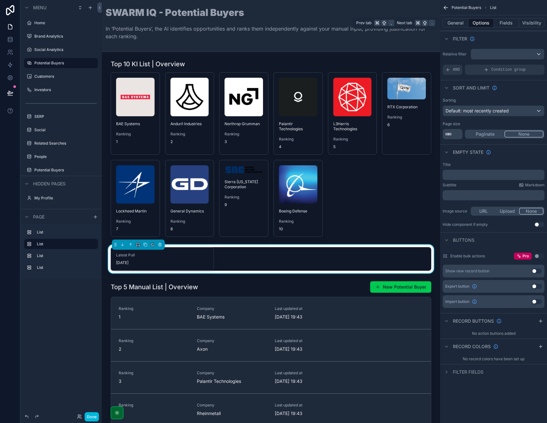
click at [462, 26] on button "General" at bounding box center [456, 22] width 26 height 9
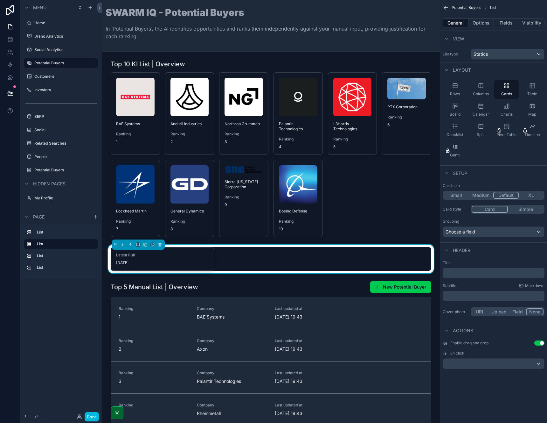
click at [528, 209] on button "Simple" at bounding box center [526, 209] width 36 height 7
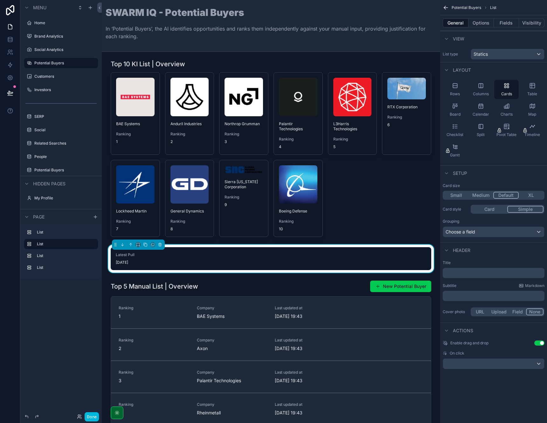
click at [487, 208] on button "Card" at bounding box center [490, 209] width 36 height 7
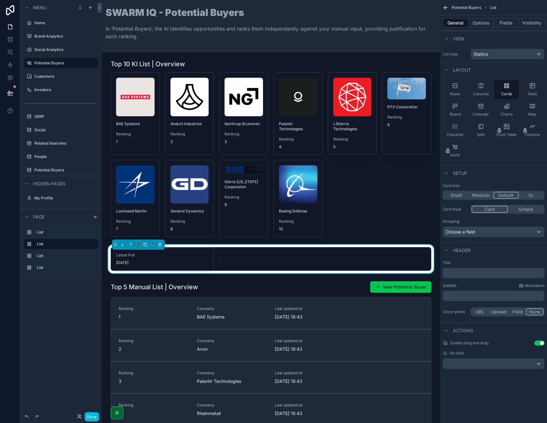
click at [89, 417] on button "Done" at bounding box center [92, 416] width 14 height 9
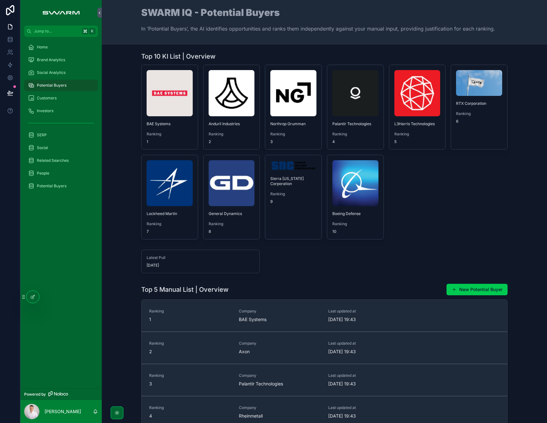
click at [35, 301] on div at bounding box center [32, 297] width 13 height 12
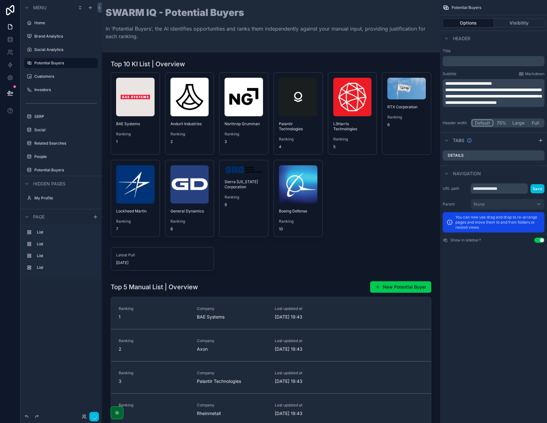
click at [176, 260] on div "scrollable content" at bounding box center [271, 258] width 328 height 29
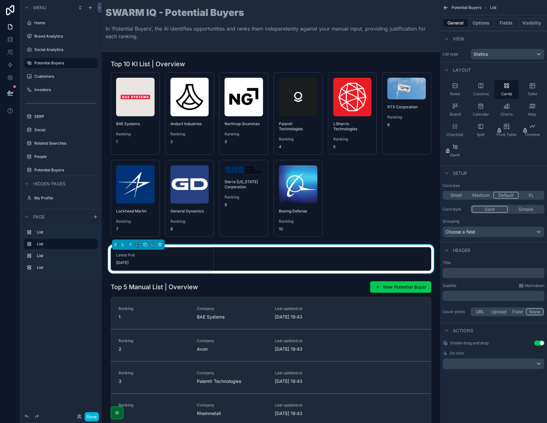
click at [509, 20] on button "Fields" at bounding box center [506, 22] width 25 height 9
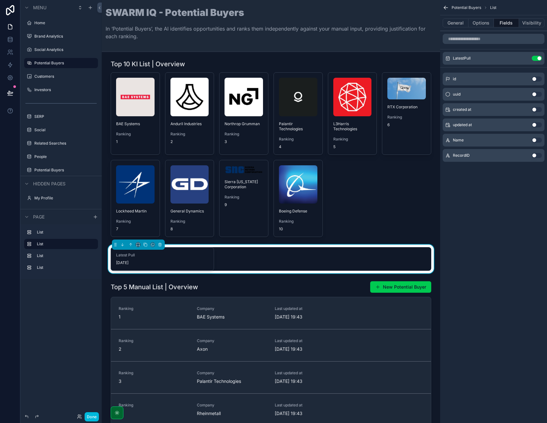
click at [0, 0] on icon "scrollable content" at bounding box center [0, 0] width 0 height 0
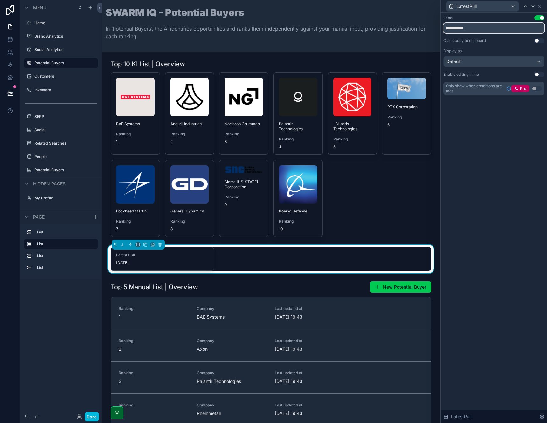
click at [461, 28] on input "**********" at bounding box center [494, 28] width 101 height 10
type input "**********"
click at [96, 414] on button "Done" at bounding box center [92, 416] width 14 height 9
